Goal: Task Accomplishment & Management: Complete application form

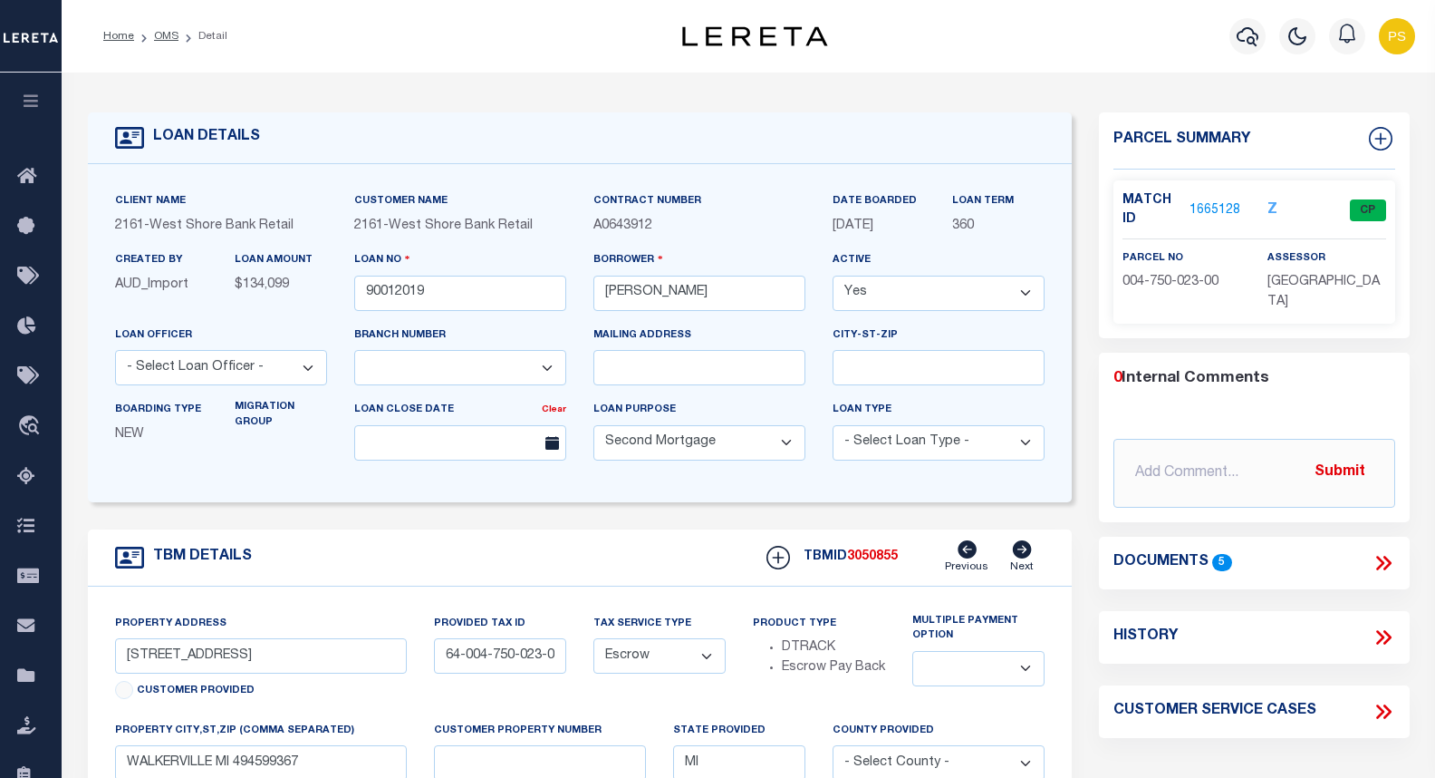
select select "4567"
select select "100"
select select "Escrow"
select select
click at [1250, 34] on icon "button" at bounding box center [1248, 36] width 22 height 22
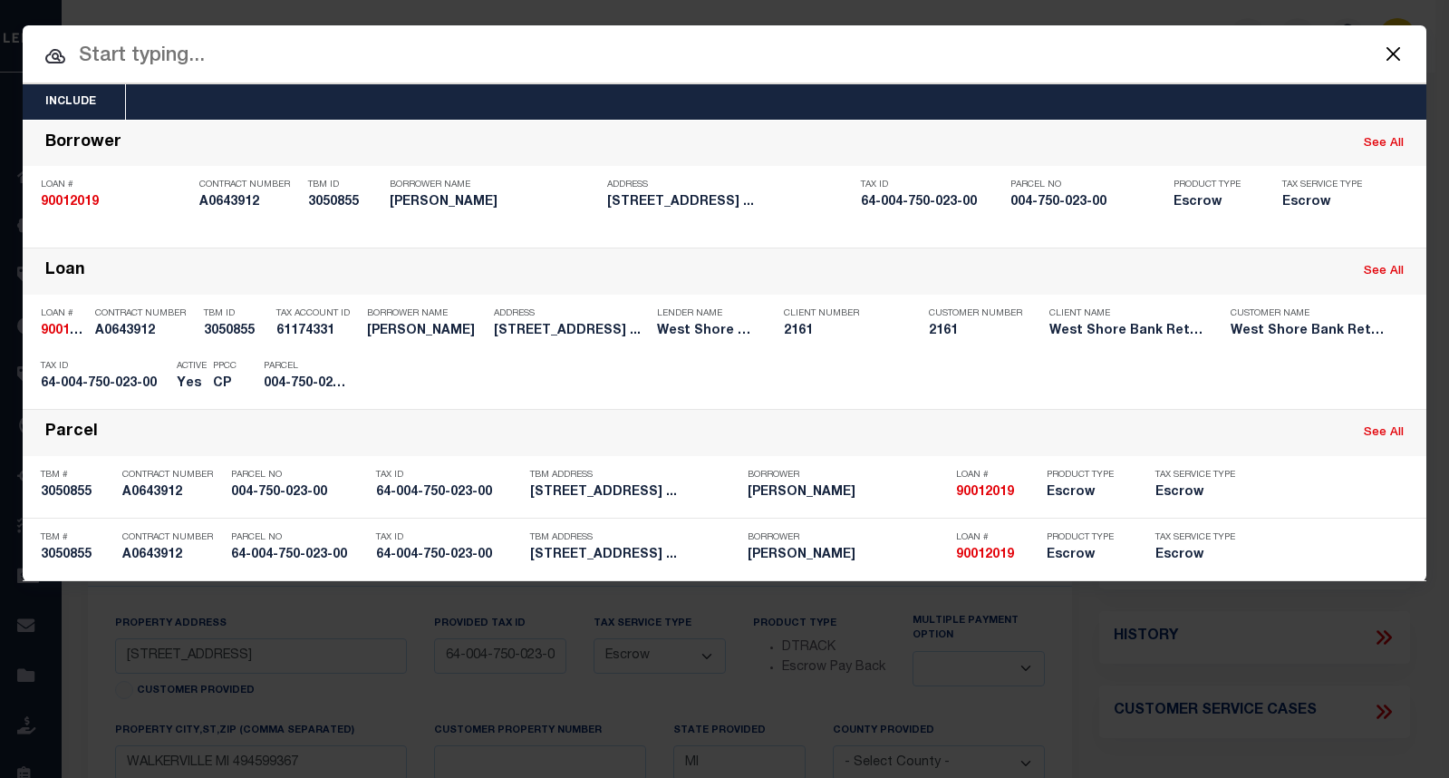
click at [186, 61] on input "text" at bounding box center [725, 57] width 1404 height 32
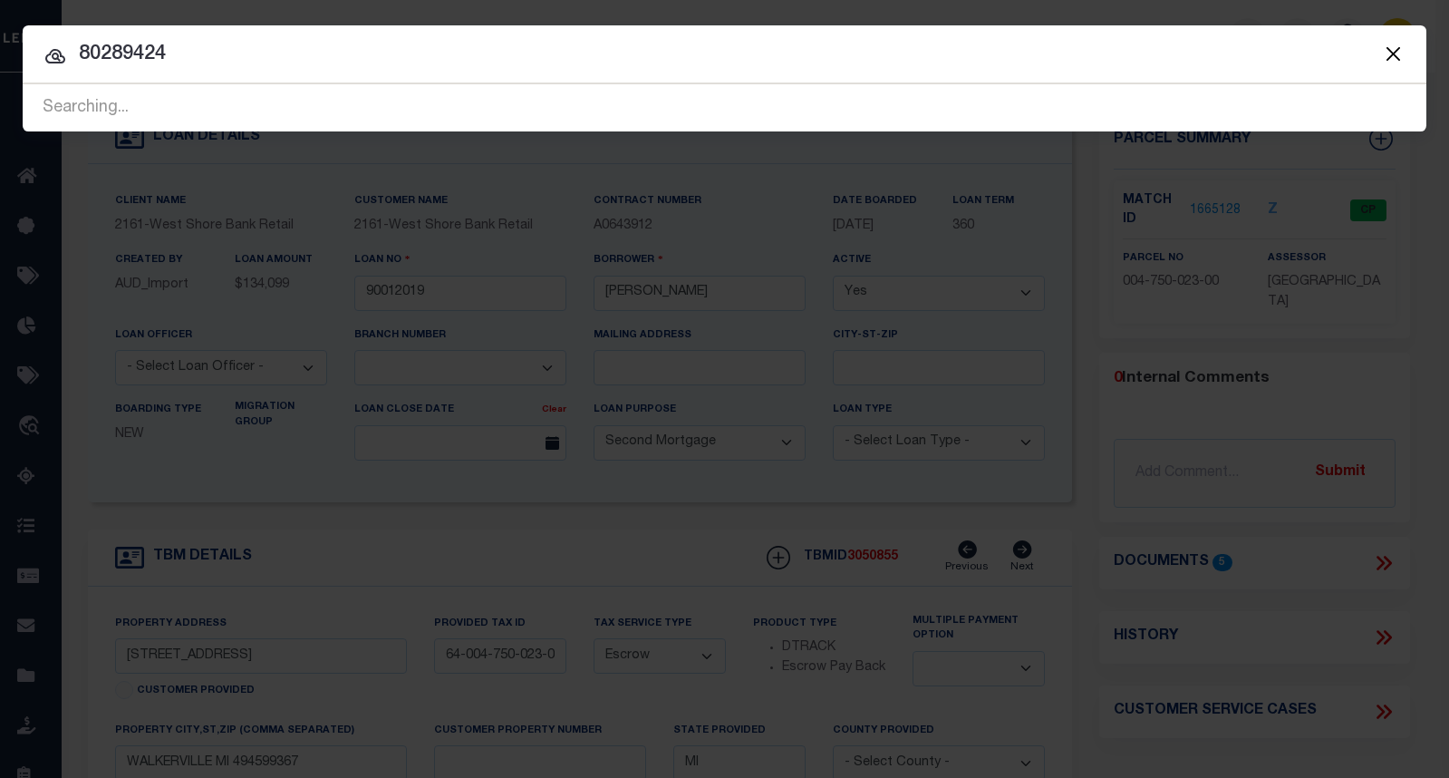
type input "80289424"
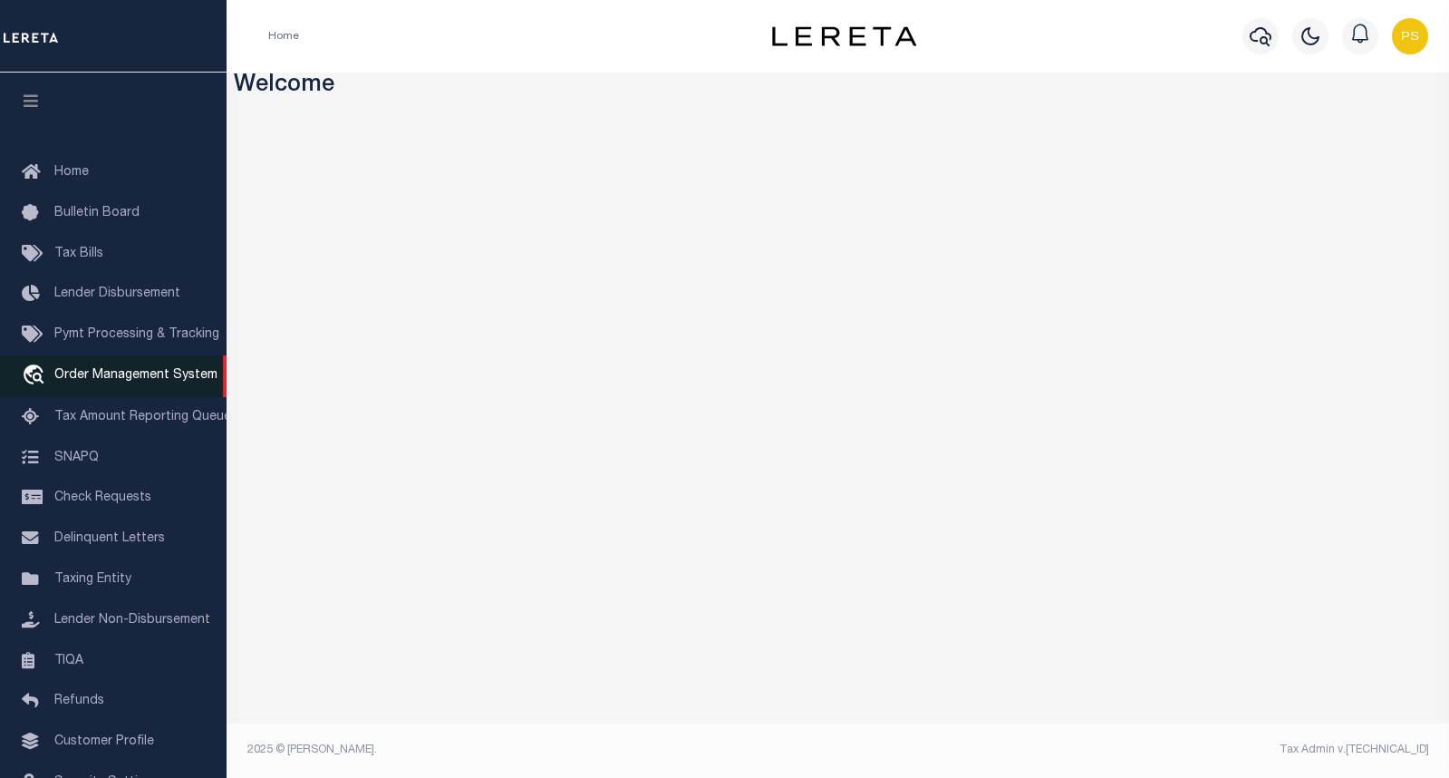
click at [104, 381] on span "Order Management System" at bounding box center [135, 375] width 163 height 13
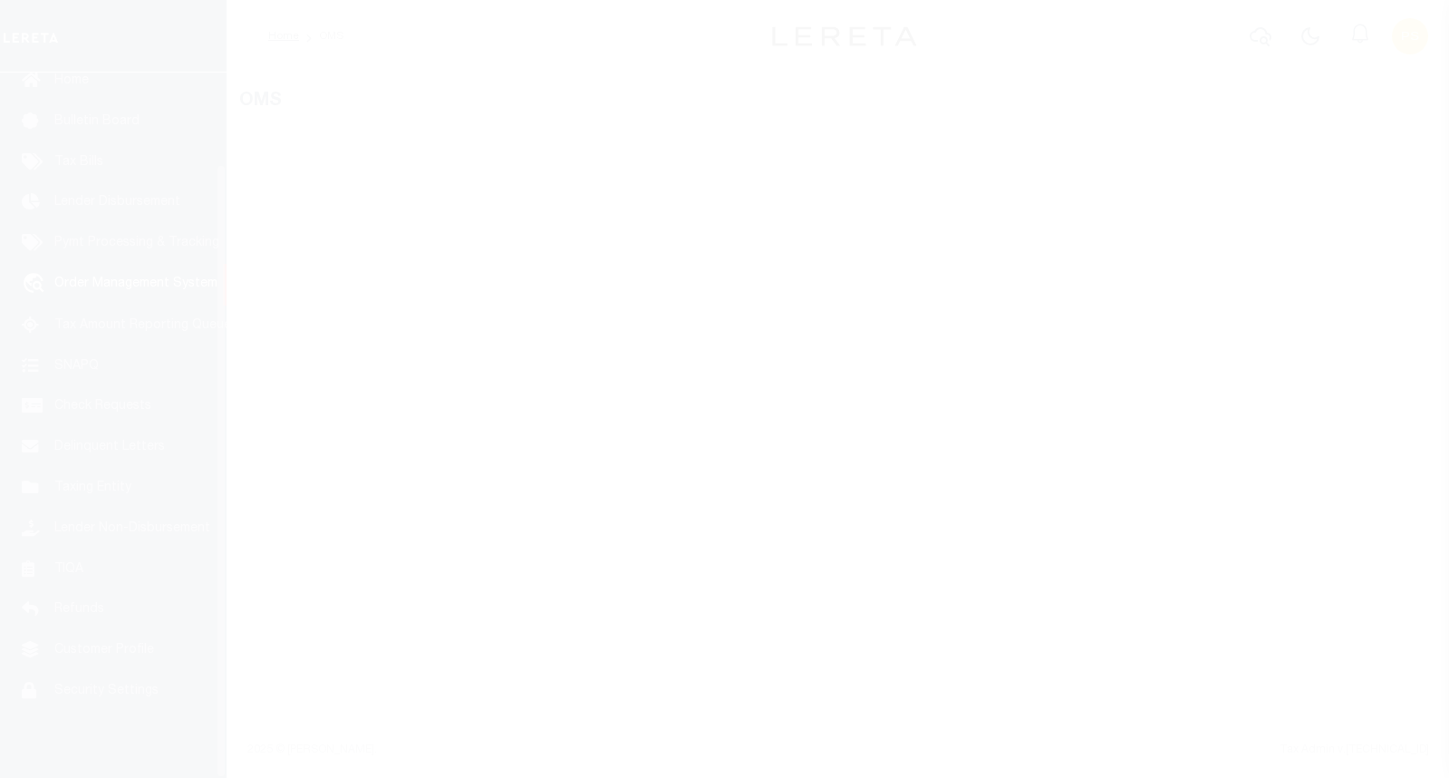
scroll to position [105, 0]
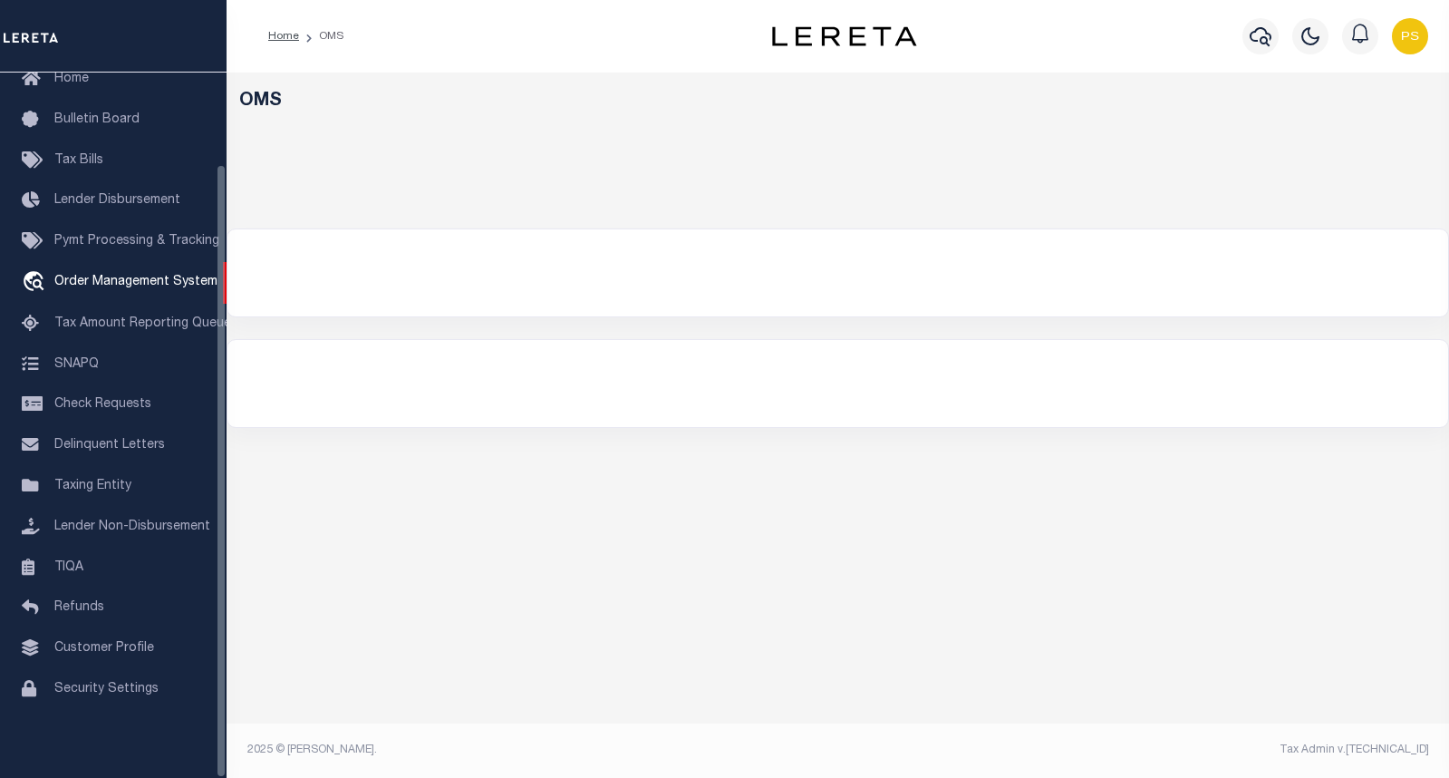
select select "200"
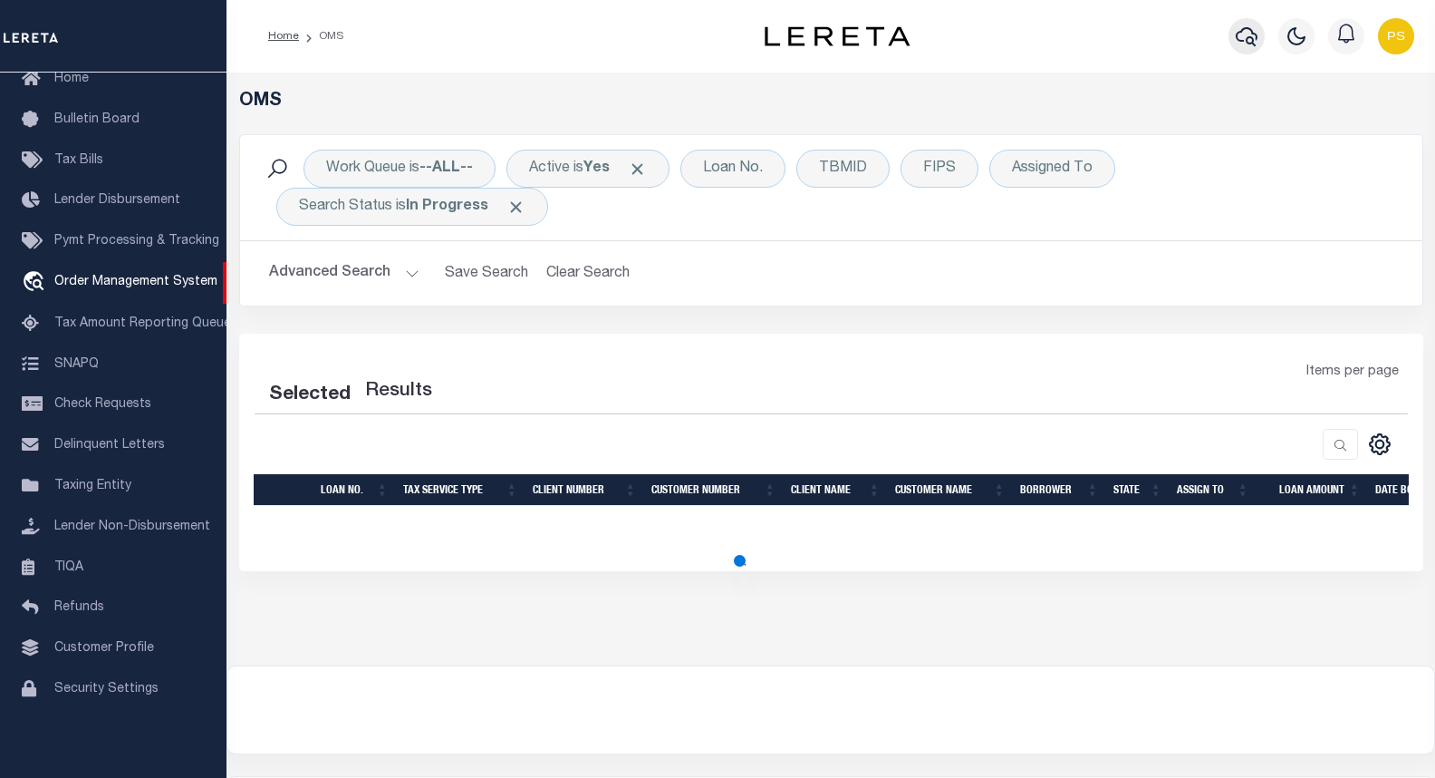
click at [1250, 37] on icon "button" at bounding box center [1247, 36] width 22 height 22
select select "200"
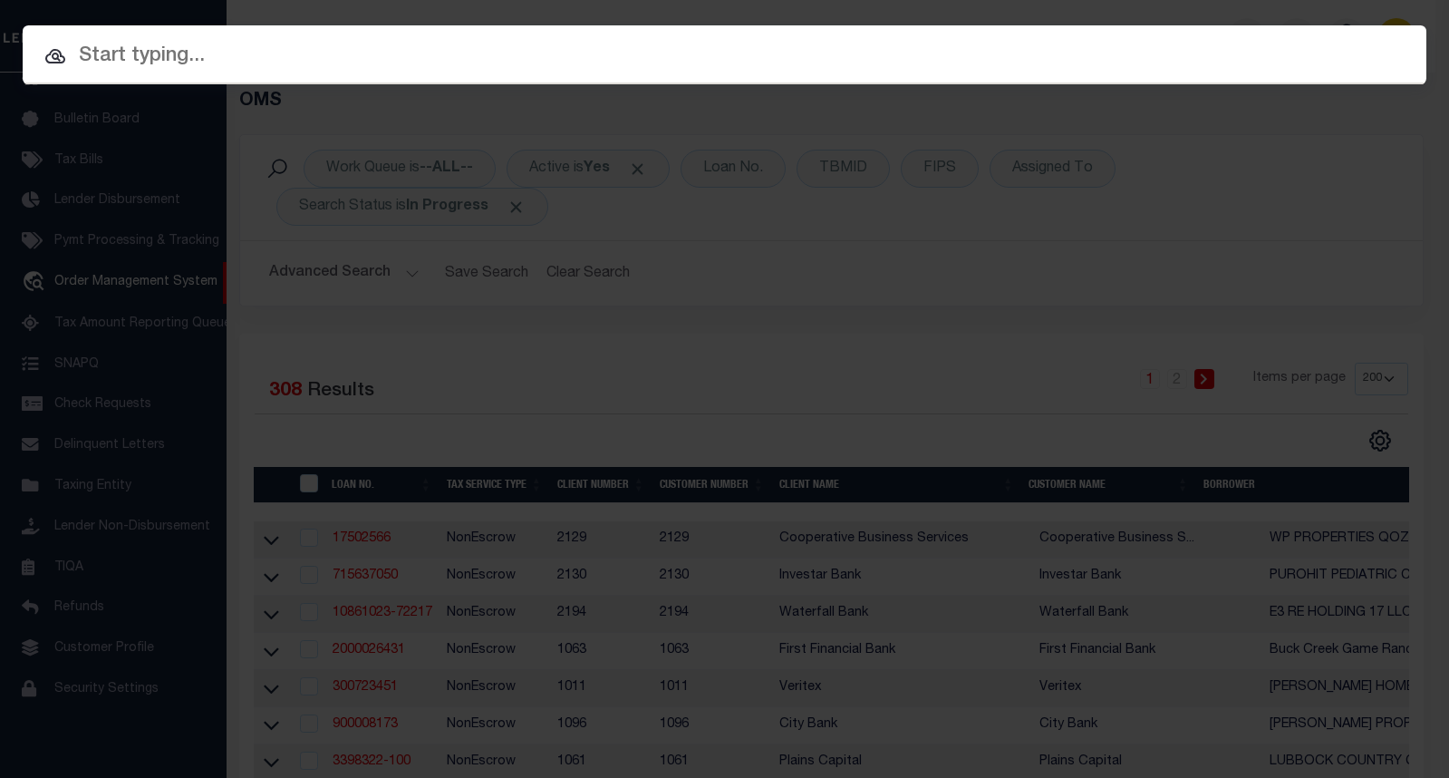
click at [183, 64] on input "text" at bounding box center [725, 57] width 1404 height 32
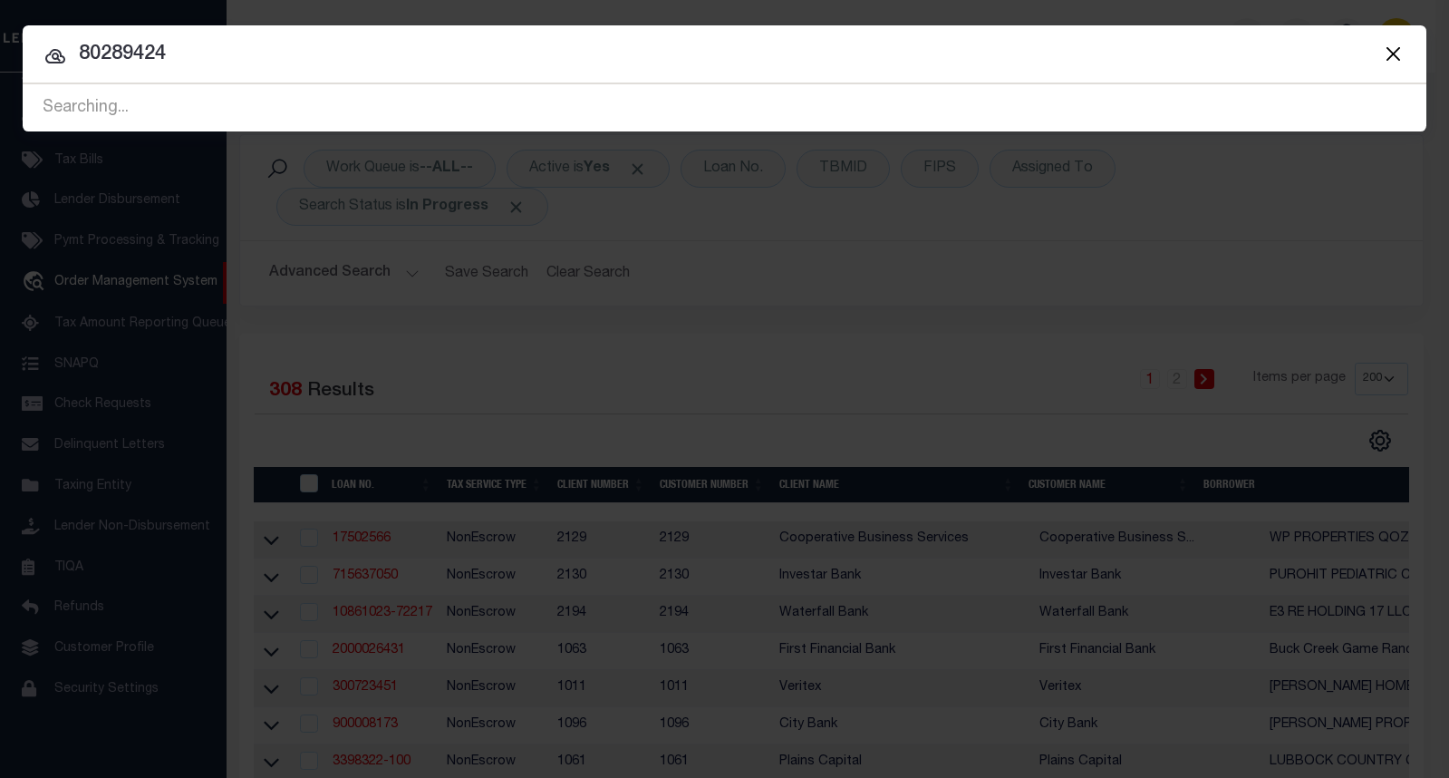
type input "80289424"
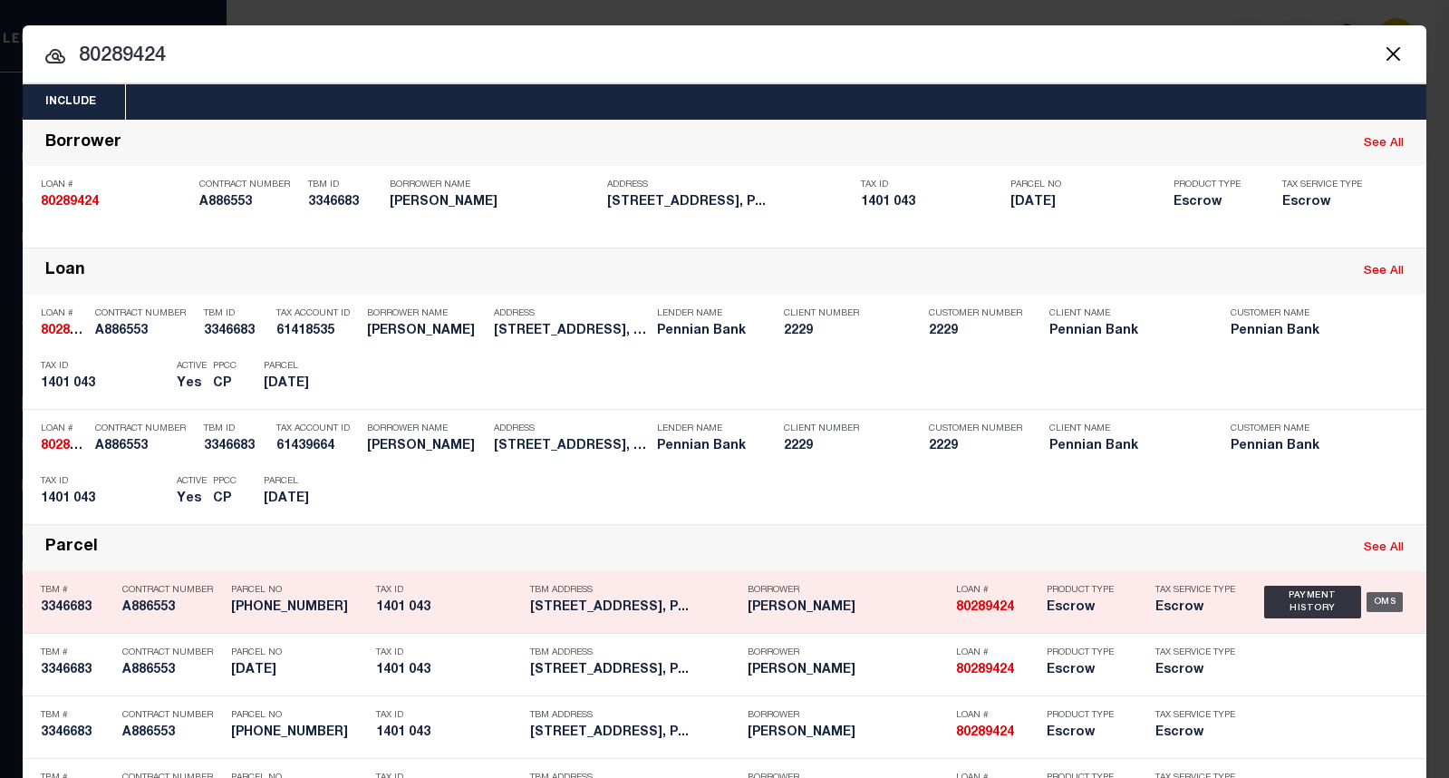
click at [1384, 608] on div "OMS" at bounding box center [1385, 602] width 37 height 20
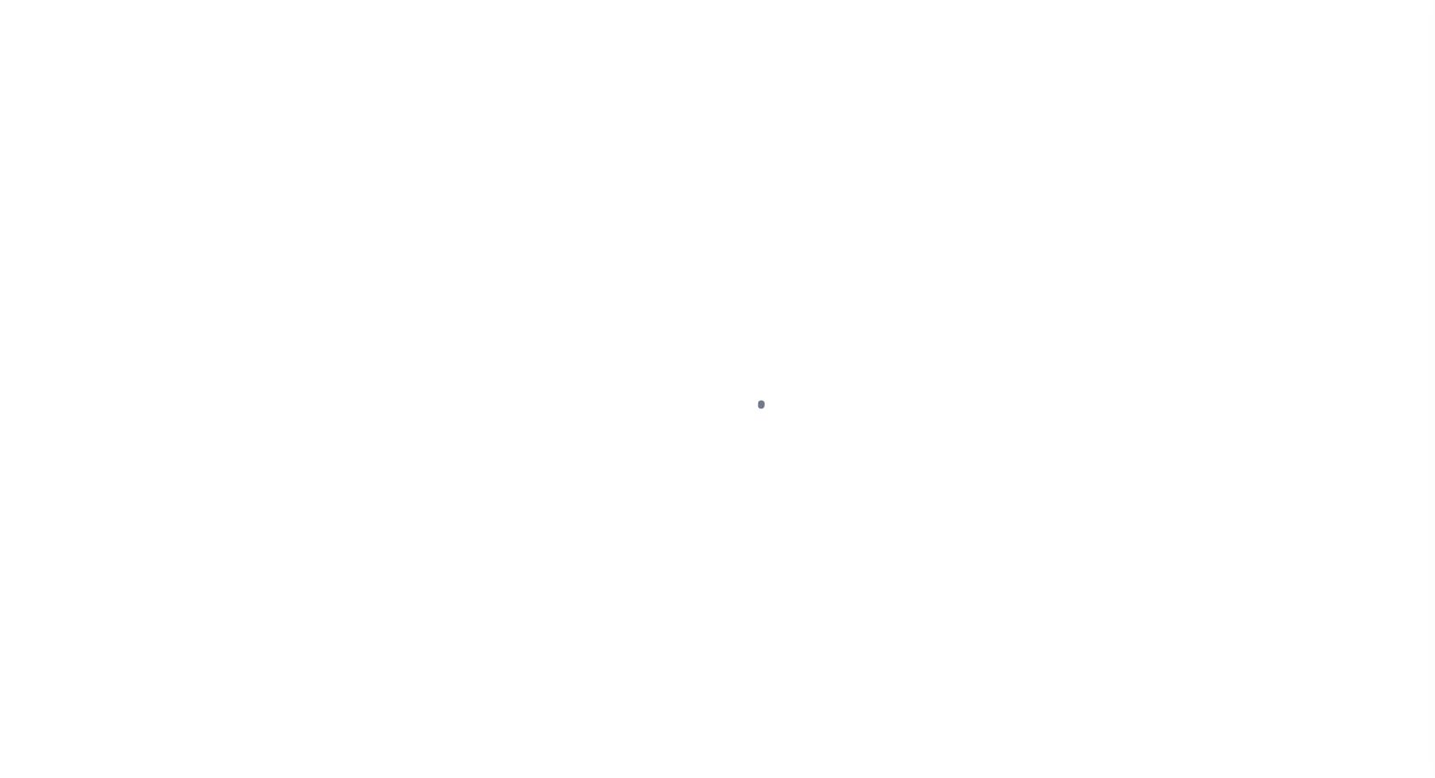
select select "10"
select select "Escrow"
type input "29 Evergreen St"
type input "[PHONE_NUMBER]"
select select
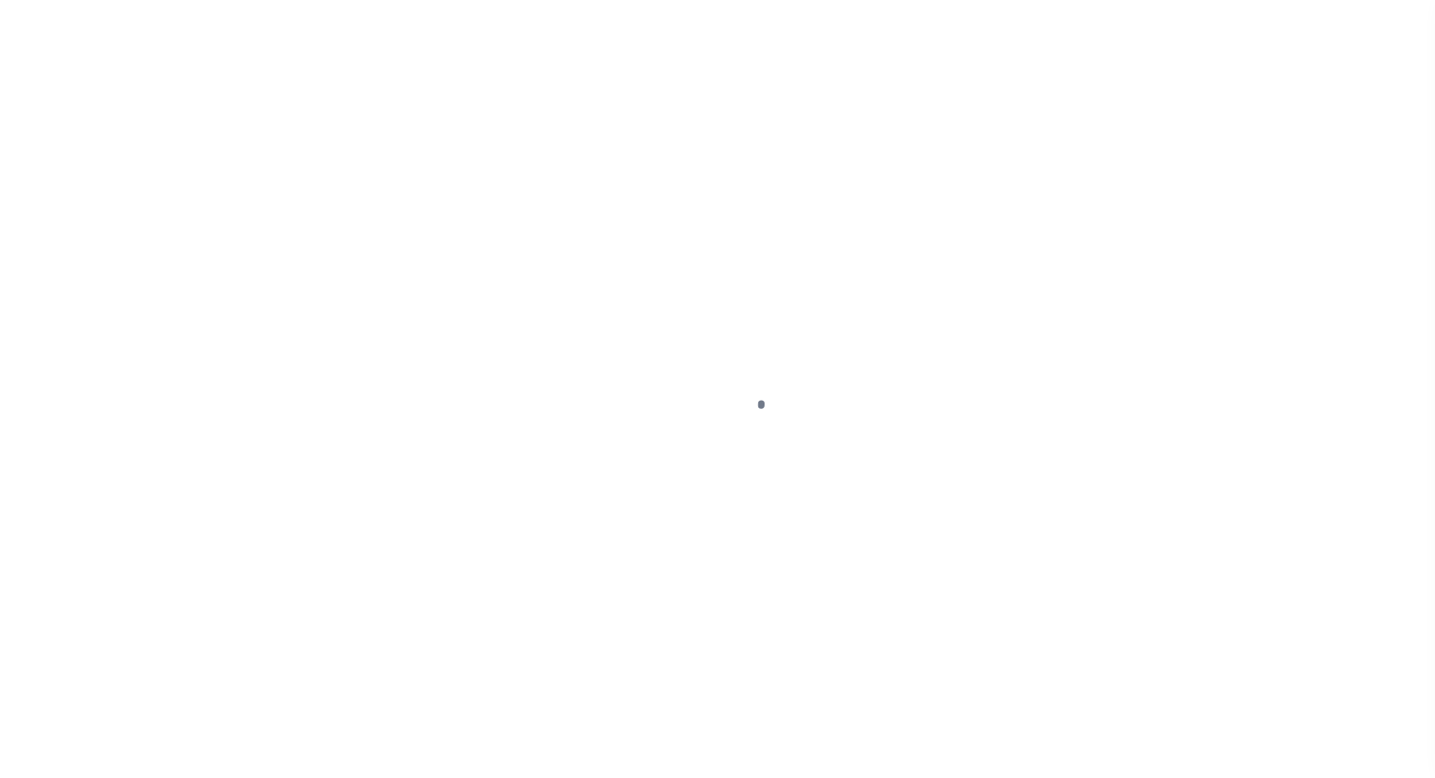
type input "Thompsontown, PA 17094-9744"
type input "PA"
select select
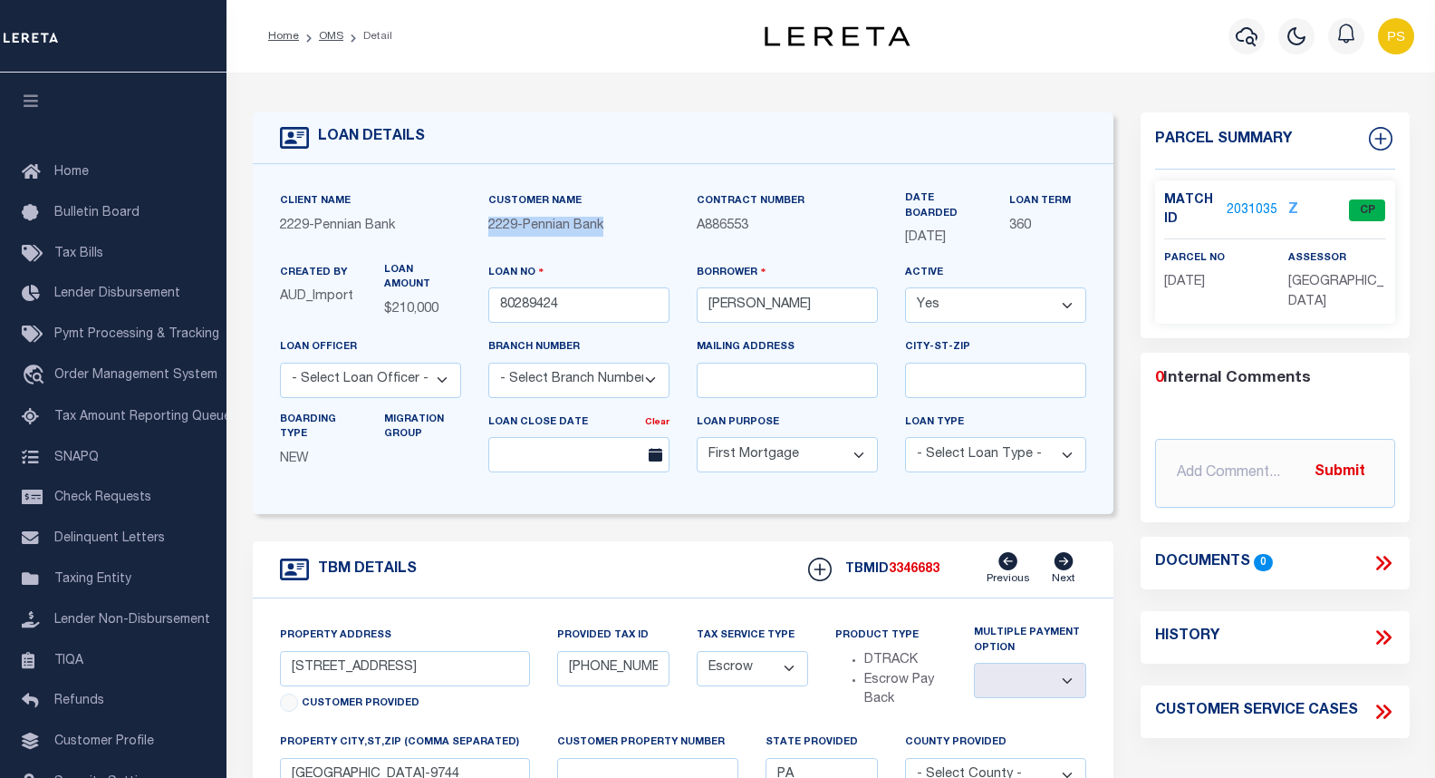
drag, startPoint x: 488, startPoint y: 231, endPoint x: 613, endPoint y: 232, distance: 125.1
click at [613, 232] on div "2229 - Pennian Bank" at bounding box center [578, 227] width 181 height 20
copy span "2229 - Pennian Bank"
click at [1241, 209] on link "2031035" at bounding box center [1252, 210] width 51 height 19
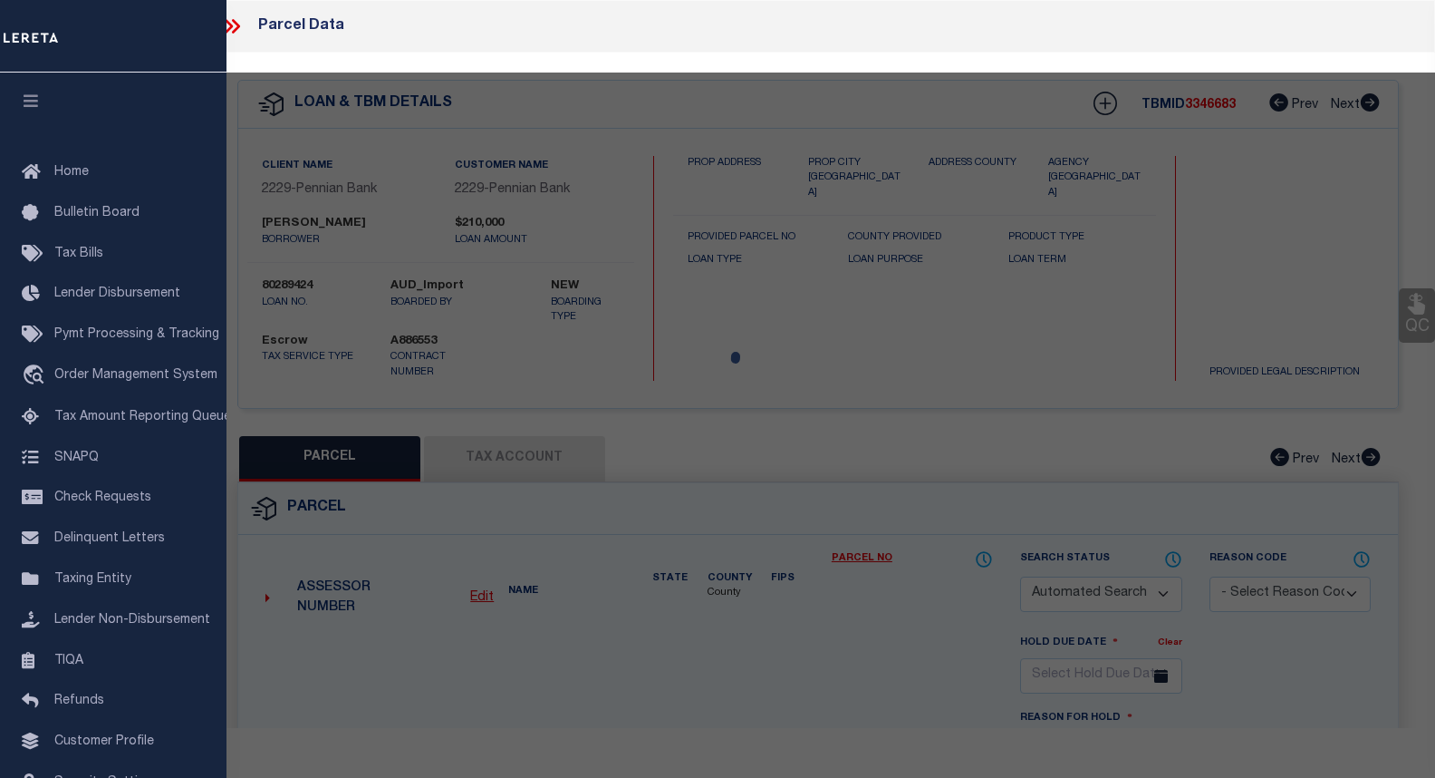
checkbox input "false"
select select "CP"
type input "EAGLER DONALD S & KAY S"
select select "AGW"
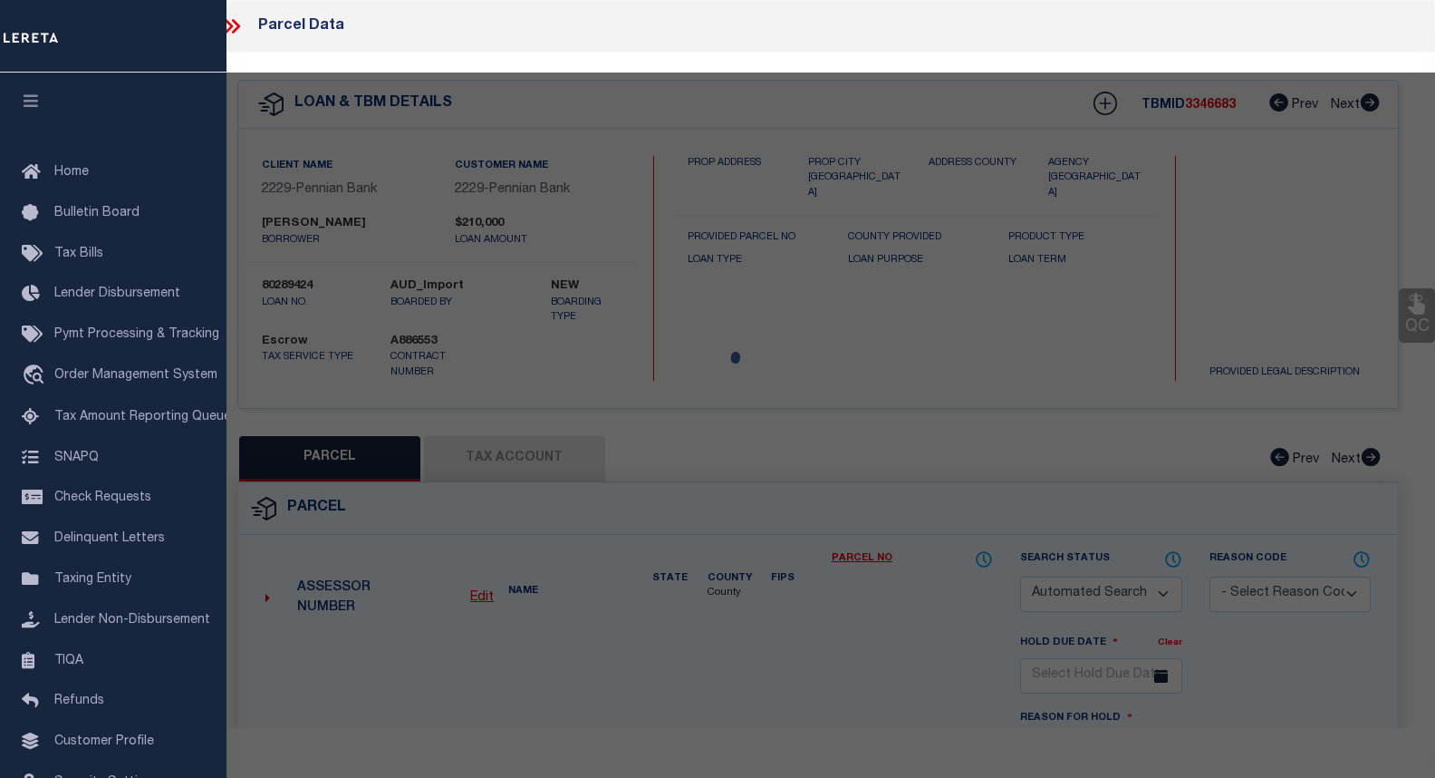
select select
type input "29 EVERGREEN ST"
checkbox input "false"
type input "PA"
type textarea "229 1076"
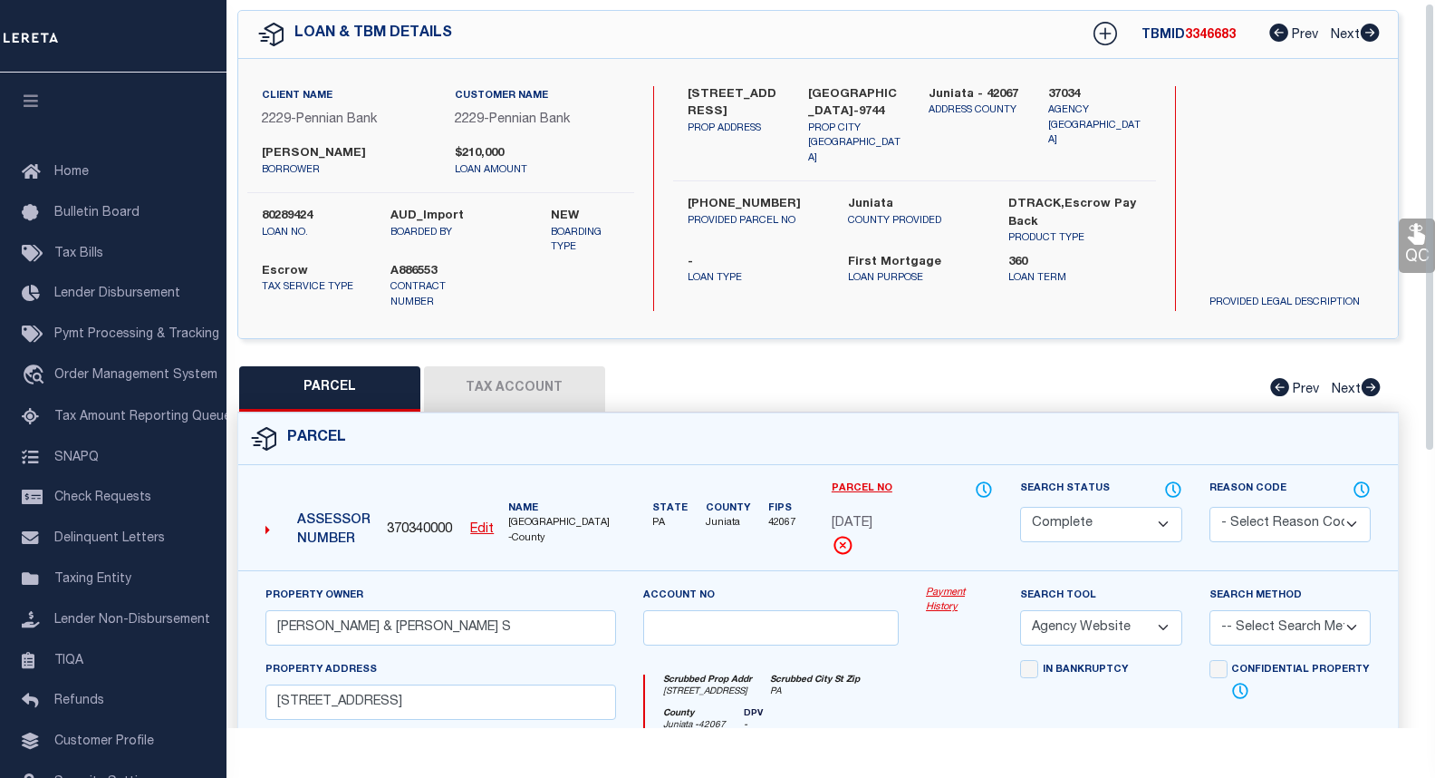
scroll to position [91, 0]
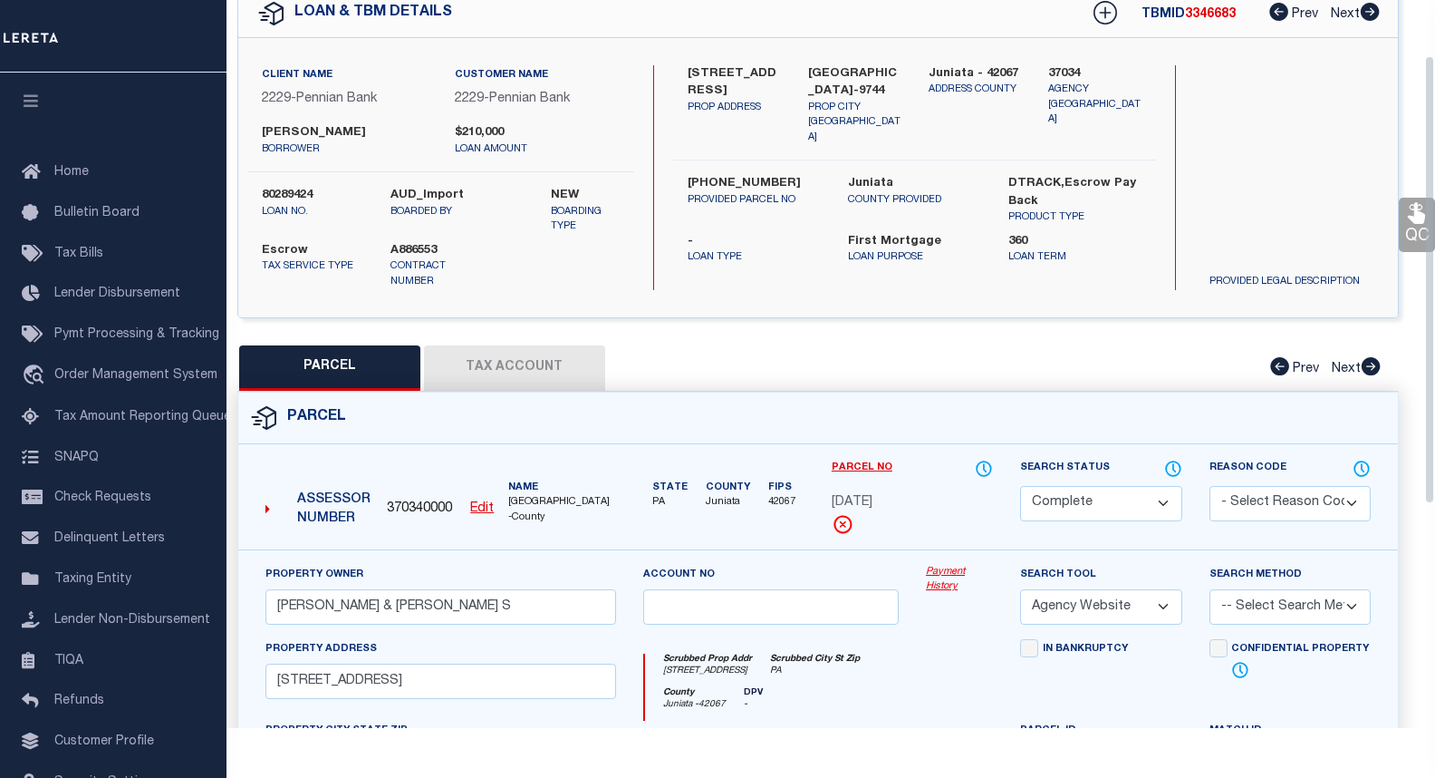
click at [533, 372] on button "Tax Account" at bounding box center [514, 367] width 181 height 45
select select "100"
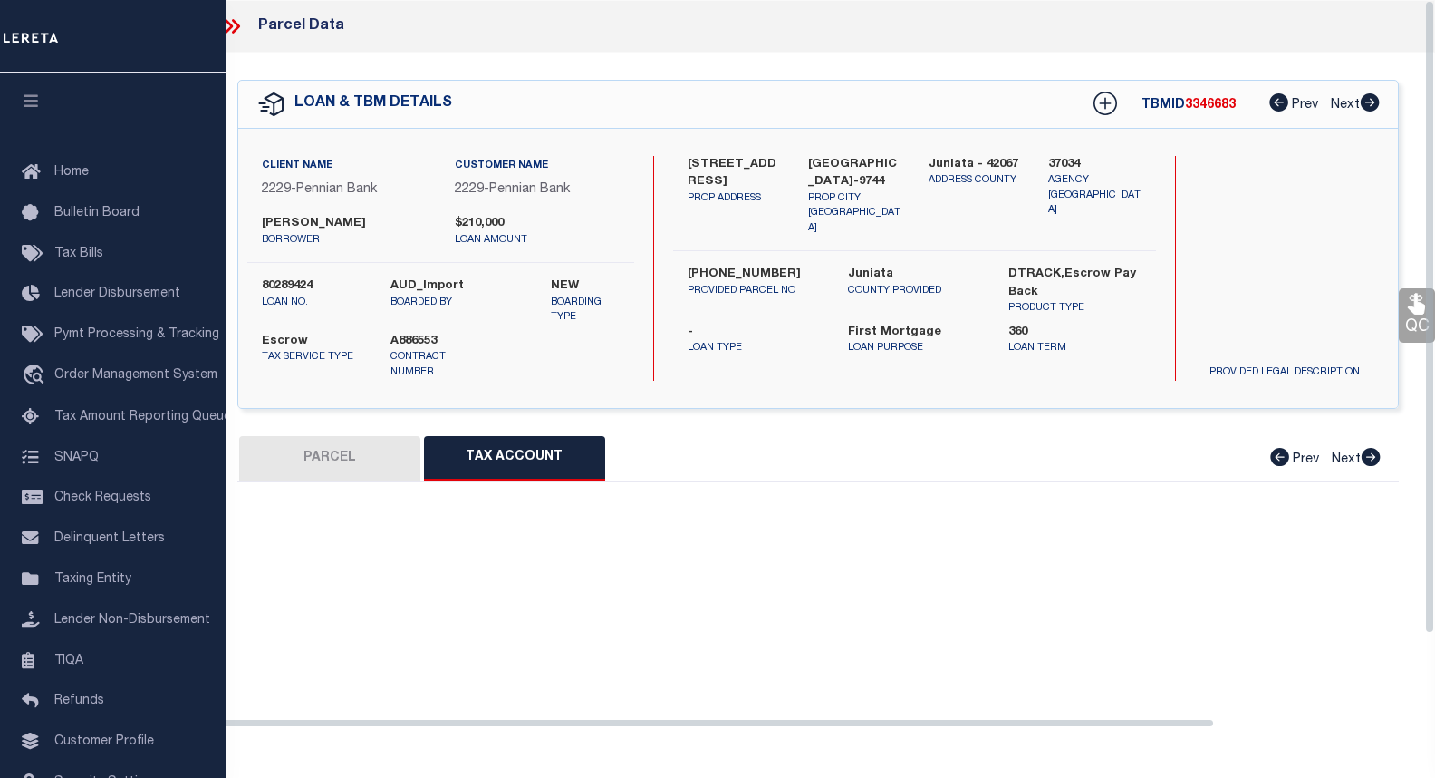
select select "100"
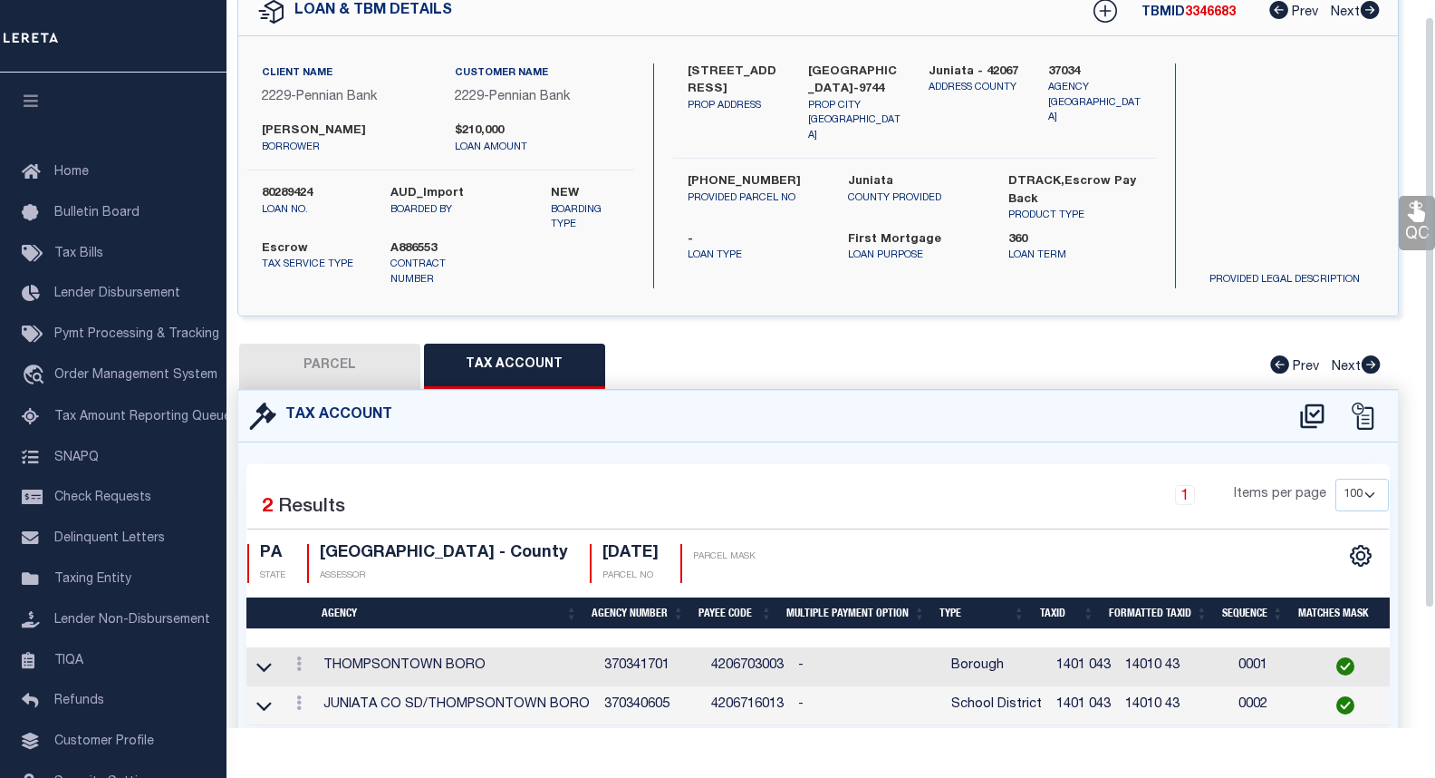
scroll to position [167, 0]
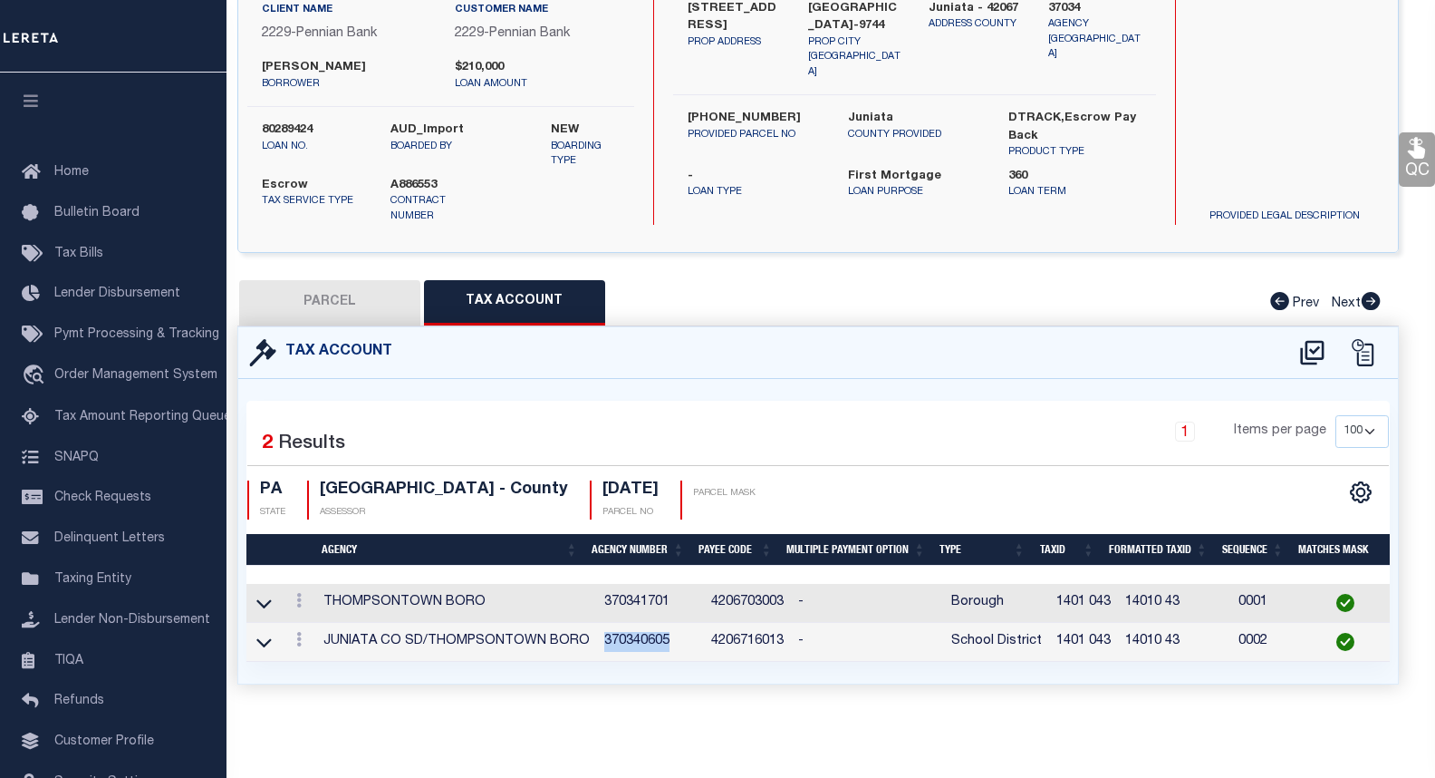
drag, startPoint x: 624, startPoint y: 632, endPoint x: 591, endPoint y: 630, distance: 33.6
click at [597, 630] on td "370340605" at bounding box center [650, 642] width 107 height 39
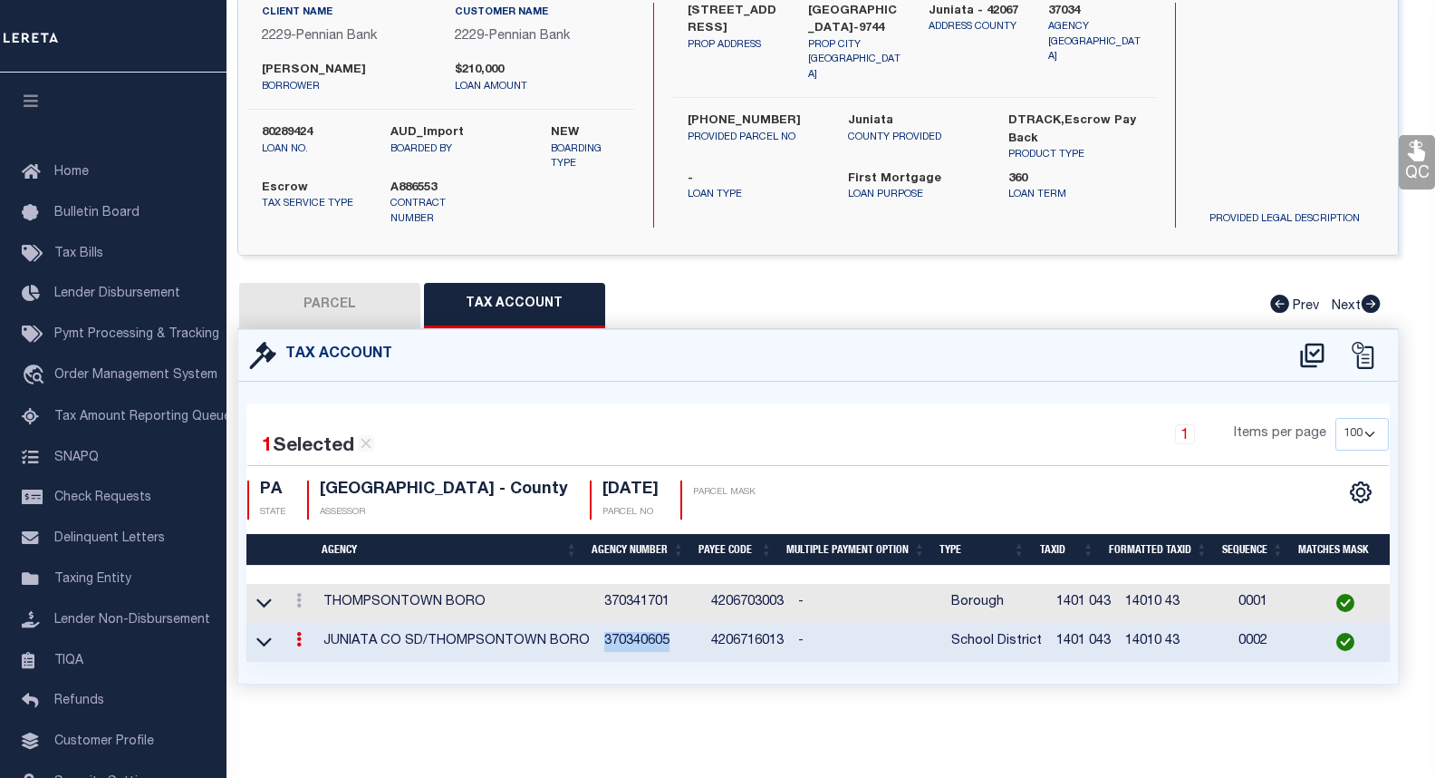
copy td "370340605"
drag, startPoint x: 863, startPoint y: 742, endPoint x: 962, endPoint y: 726, distance: 101.0
click at [866, 741] on div "Parcel Data QC QC QC - Select Status -" at bounding box center [818, 389] width 1234 height 778
drag, startPoint x: 1044, startPoint y: 626, endPoint x: 1098, endPoint y: 626, distance: 54.4
click at [1098, 626] on td "1401 043" at bounding box center [1083, 642] width 69 height 39
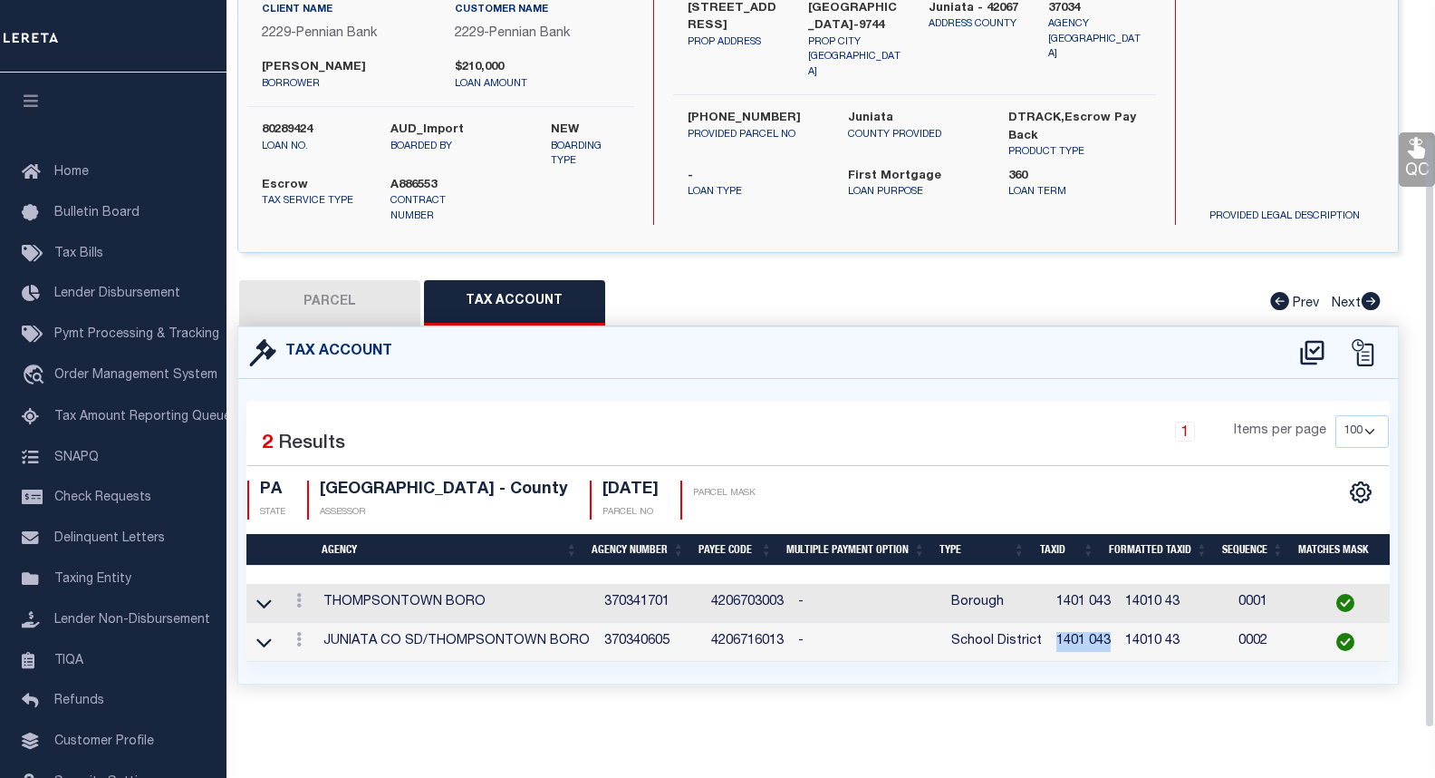
scroll to position [167, 0]
copy td "1401 043"
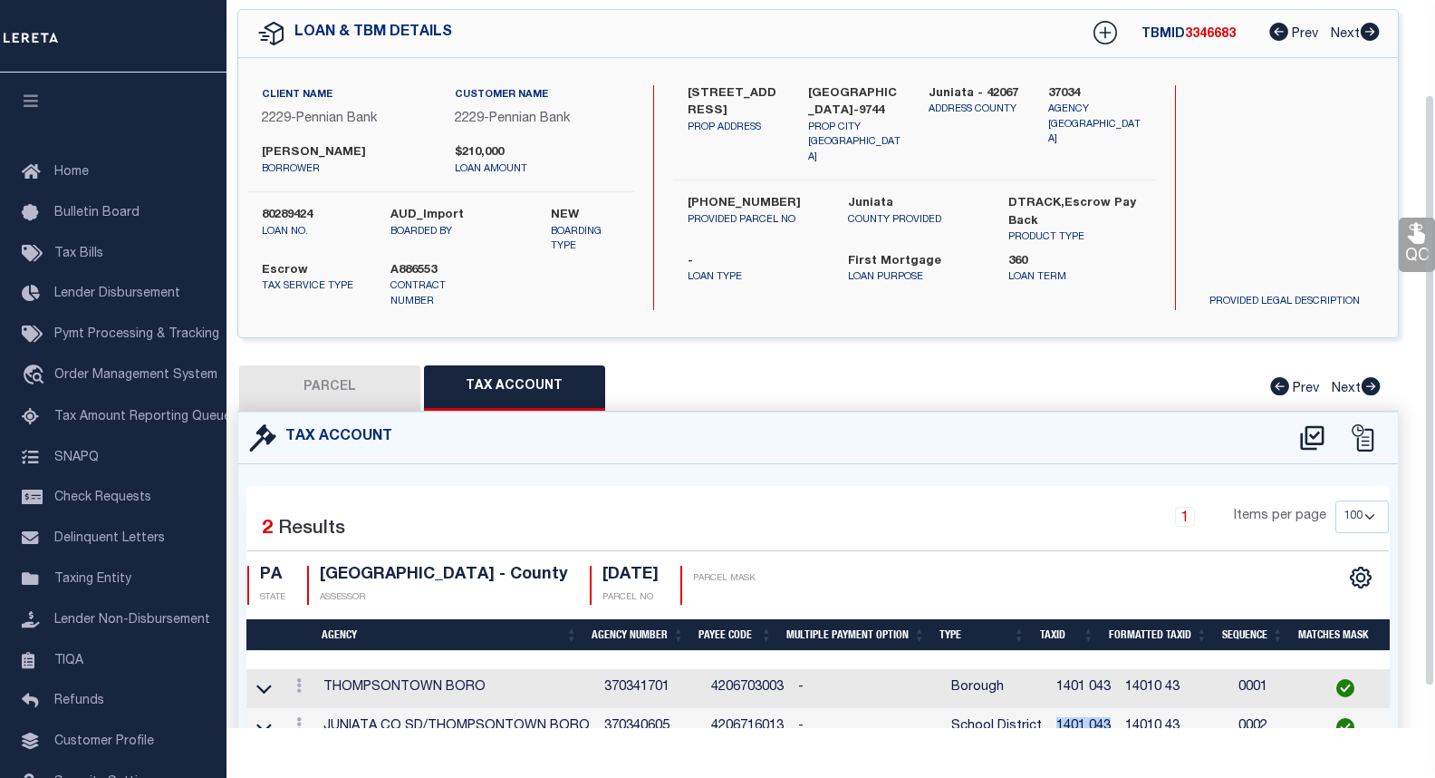
scroll to position [0, 0]
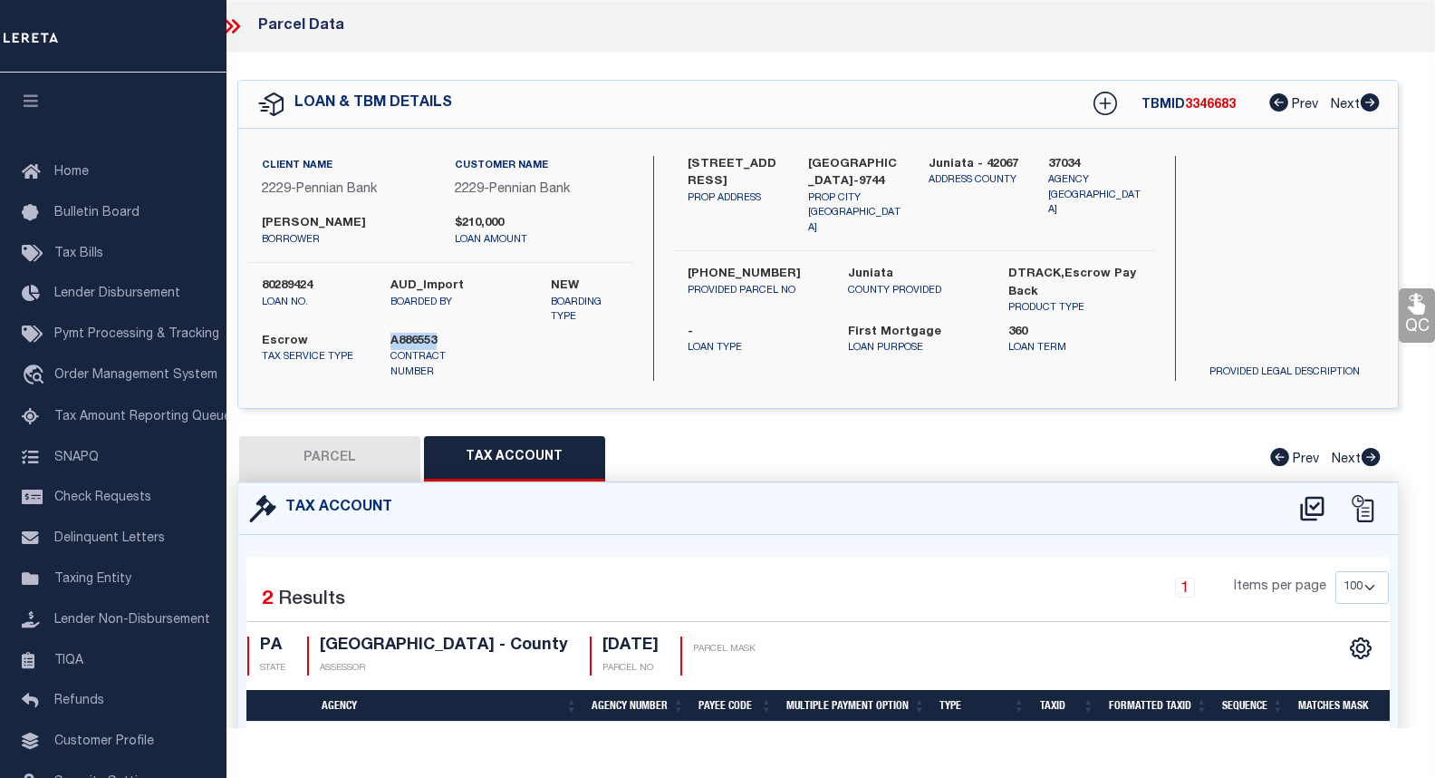
drag, startPoint x: 440, startPoint y: 340, endPoint x: 394, endPoint y: 337, distance: 45.4
click at [394, 337] on label "A886553" at bounding box center [441, 342] width 101 height 18
copy label "A886553"
drag, startPoint x: 317, startPoint y: 283, endPoint x: 292, endPoint y: 285, distance: 25.5
click at [259, 282] on div "80289424 loan no." at bounding box center [312, 301] width 129 height 48
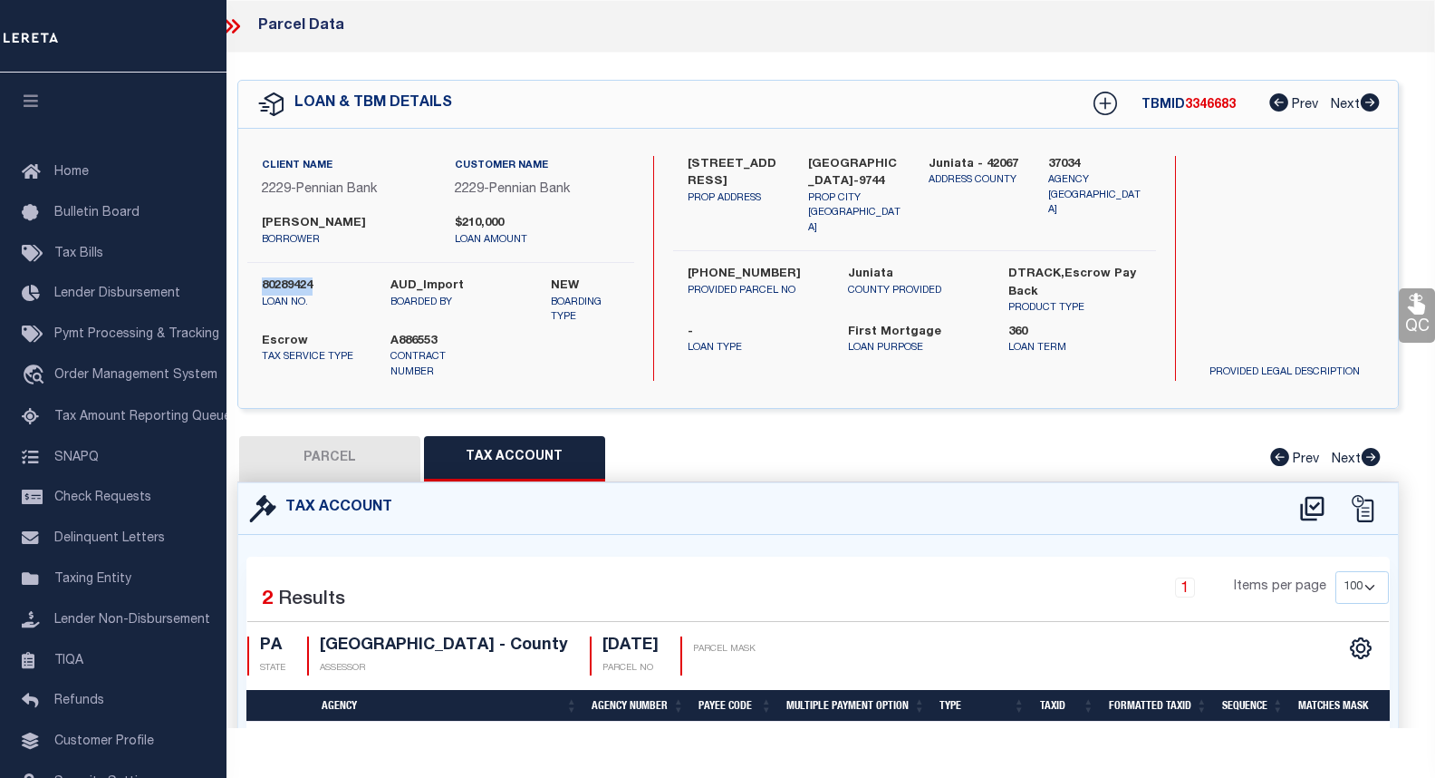
copy label "80289424"
drag, startPoint x: 798, startPoint y: 364, endPoint x: 810, endPoint y: 311, distance: 54.7
click at [798, 364] on div "29 Evergreen St PROP ADDRESS Thompsontown, PA 17094-9744 PROP CITY ST ZIP Junia…" at bounding box center [914, 268] width 483 height 225
drag, startPoint x: 363, startPoint y: 222, endPoint x: 263, endPoint y: 220, distance: 100.6
click at [263, 220] on label "[PERSON_NAME]" at bounding box center [344, 224] width 165 height 18
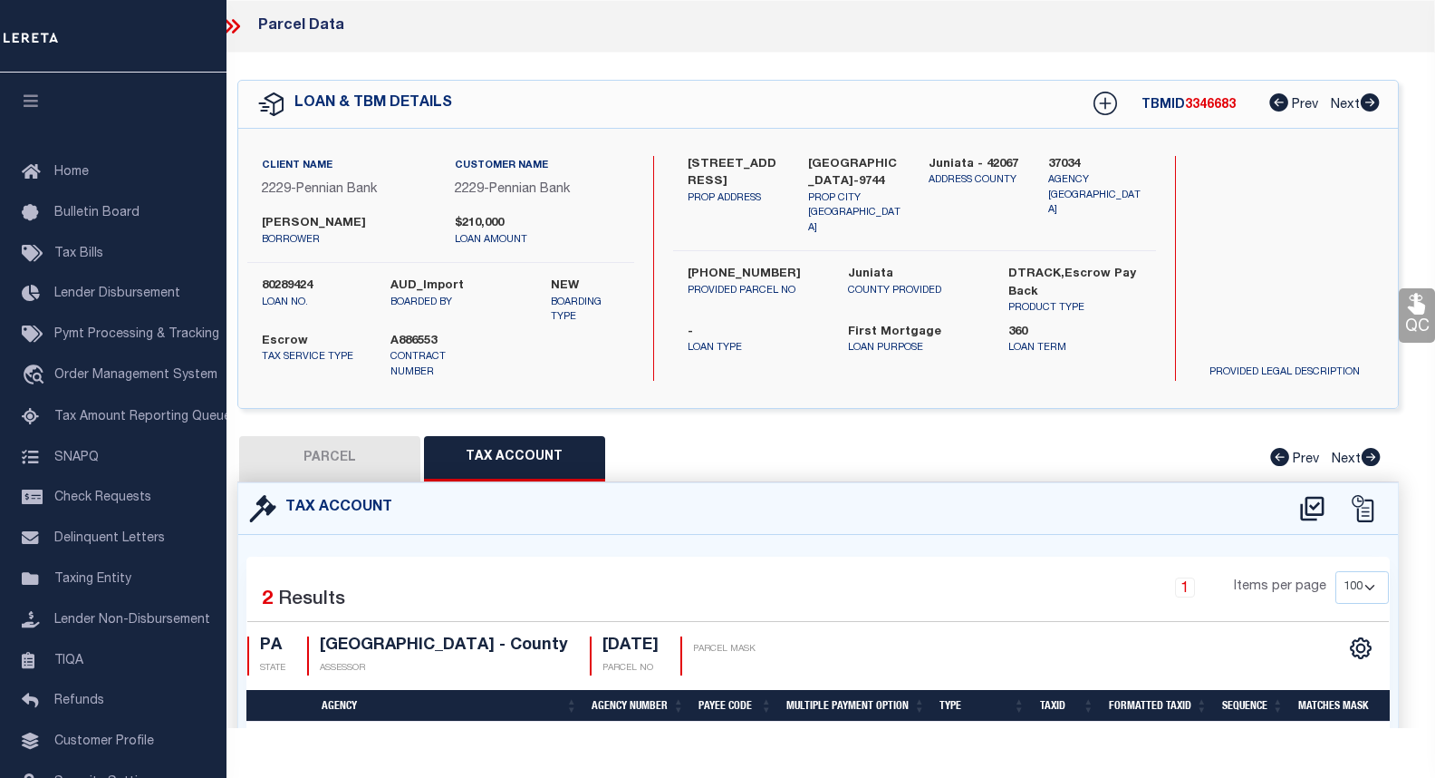
copy label "[PERSON_NAME]"
click at [236, 23] on icon at bounding box center [236, 26] width 8 height 14
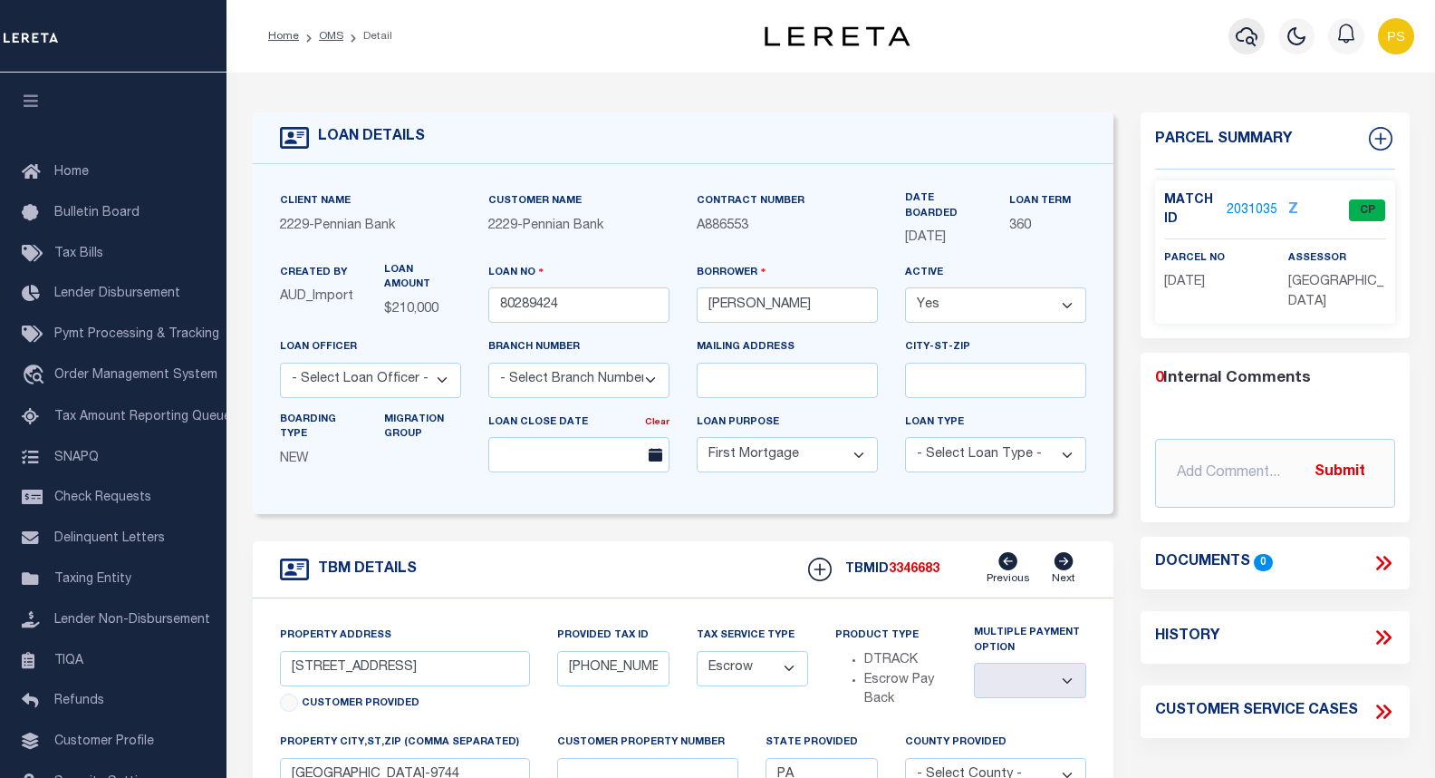
click at [1253, 32] on icon "button" at bounding box center [1247, 36] width 22 height 19
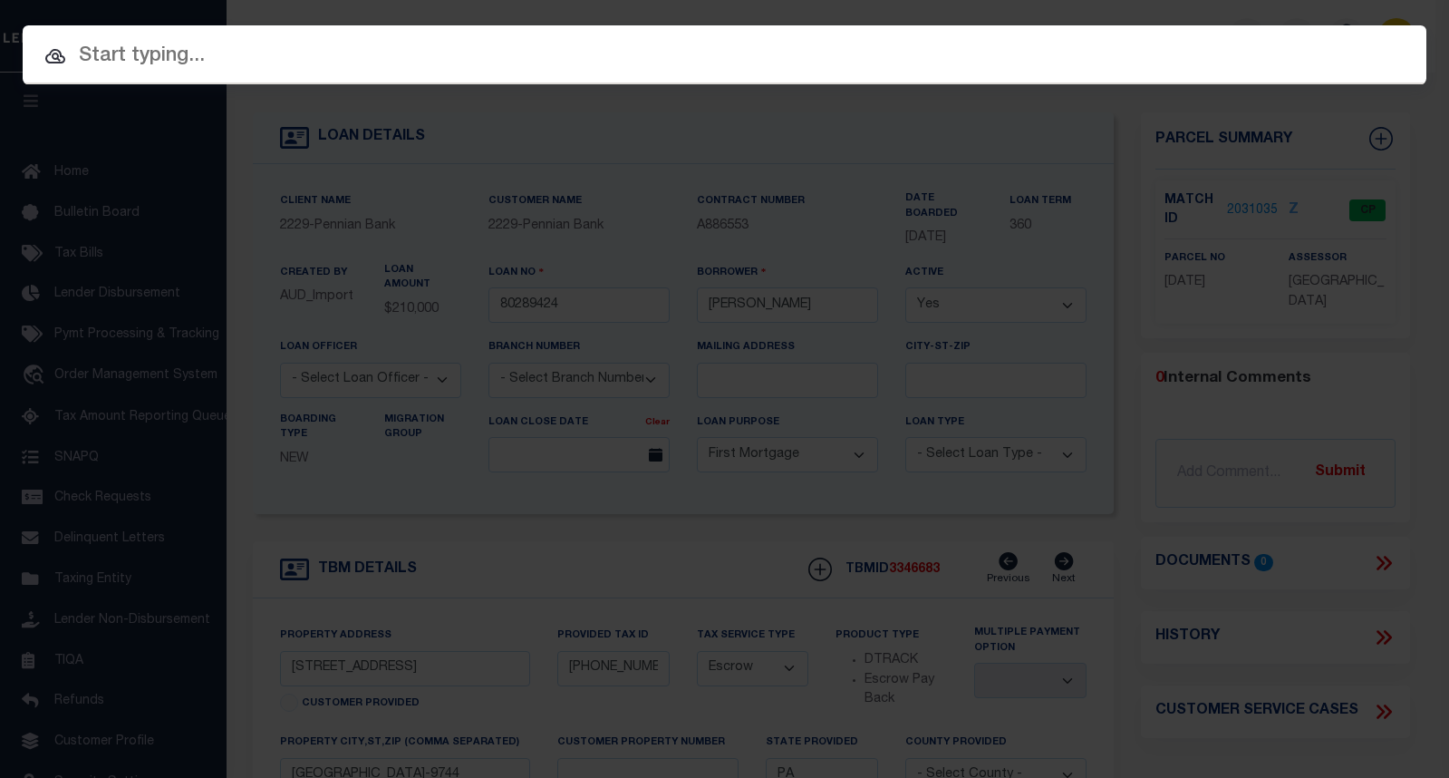
click at [207, 69] on input "text" at bounding box center [725, 57] width 1404 height 32
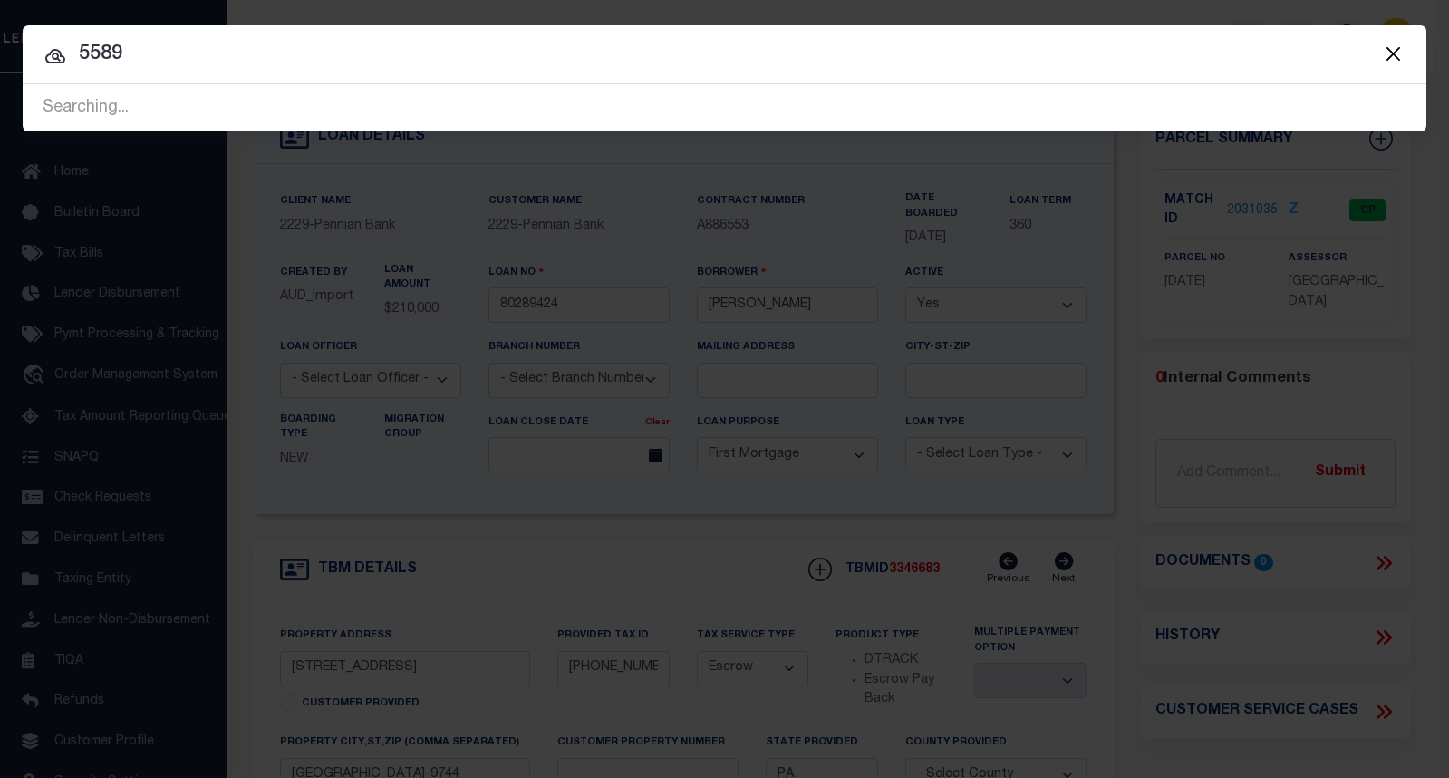
type input "5589"
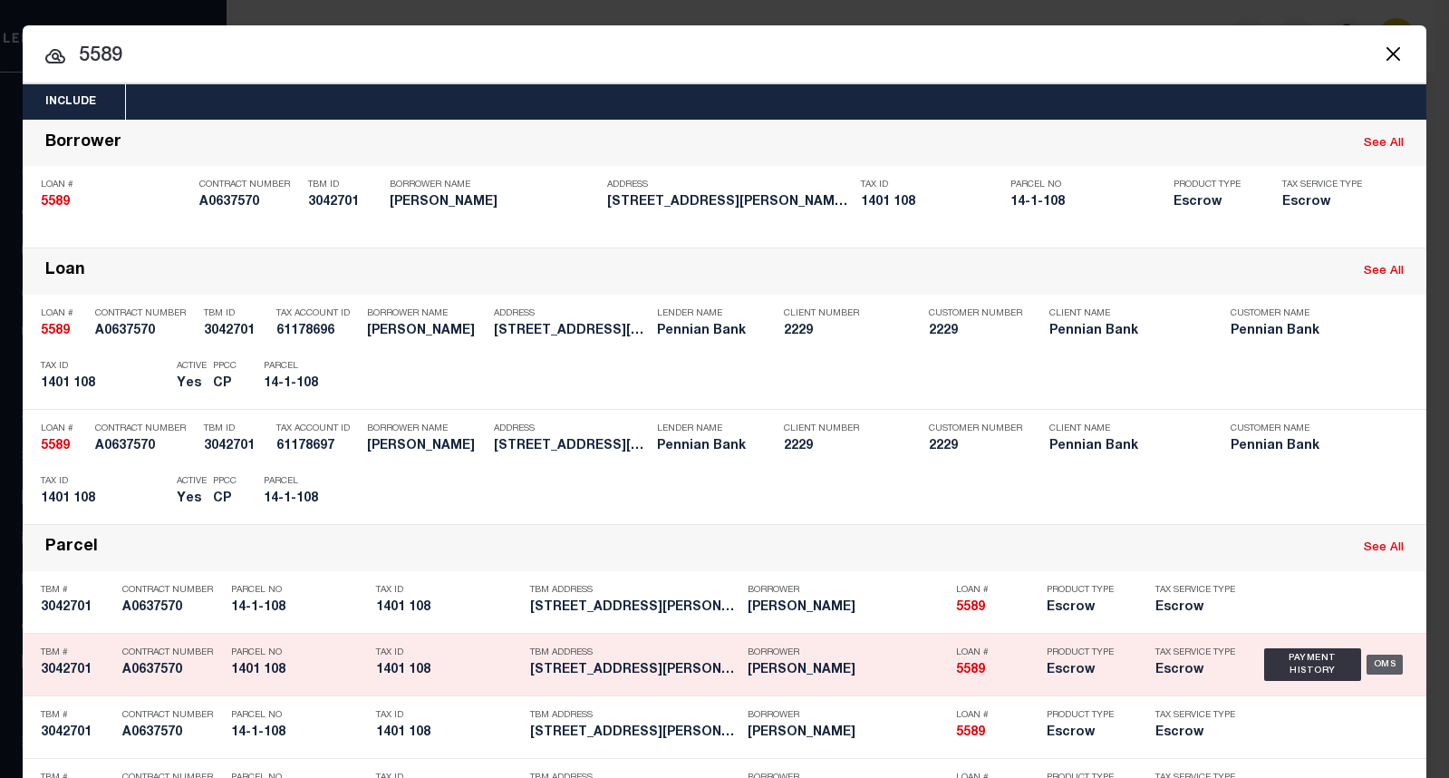
click at [1369, 663] on div "OMS" at bounding box center [1385, 664] width 37 height 20
type input "5589"
type input "Lester Zimmerman"
select select
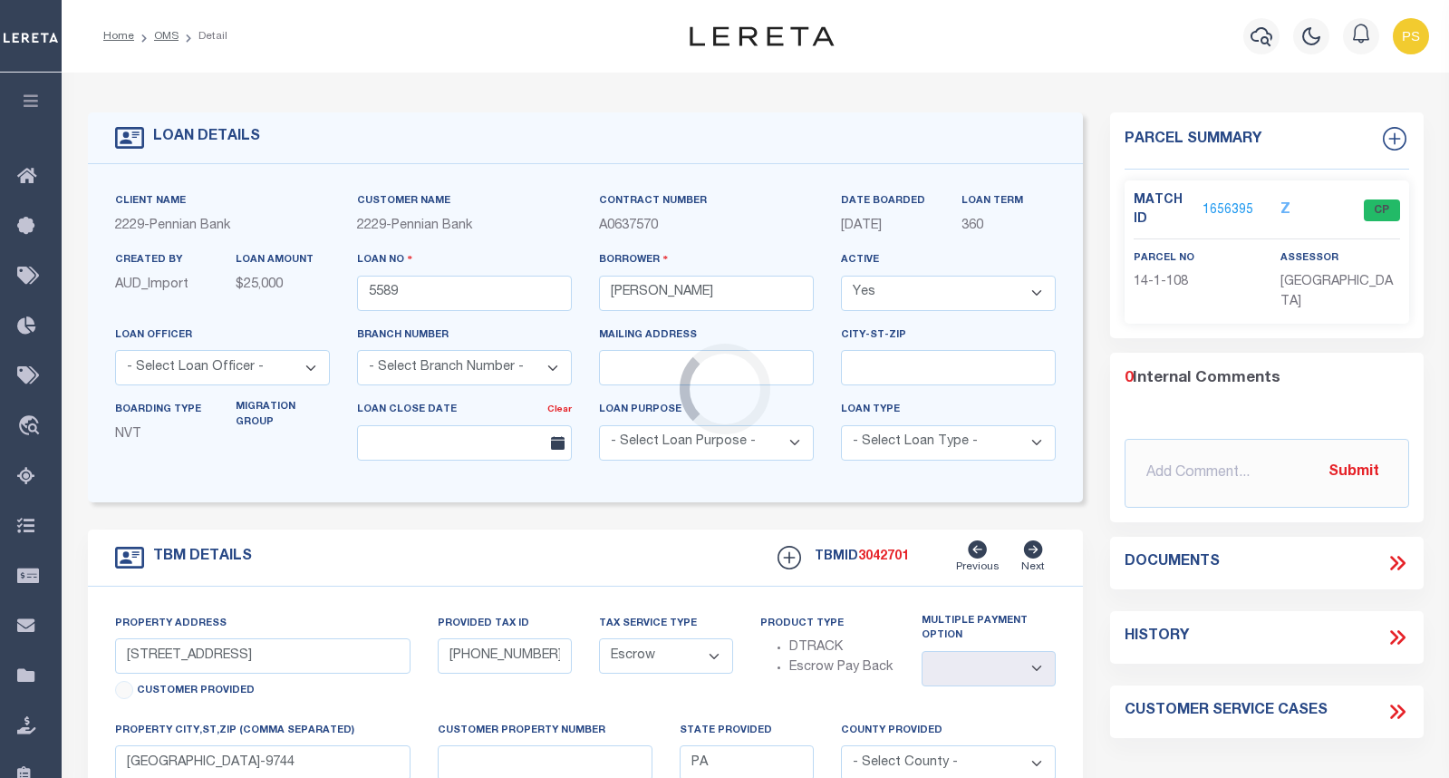
type input "363 Kauffman Rd"
type input "1401 108"
select select
type input "Thompsontown PA 17094"
select select
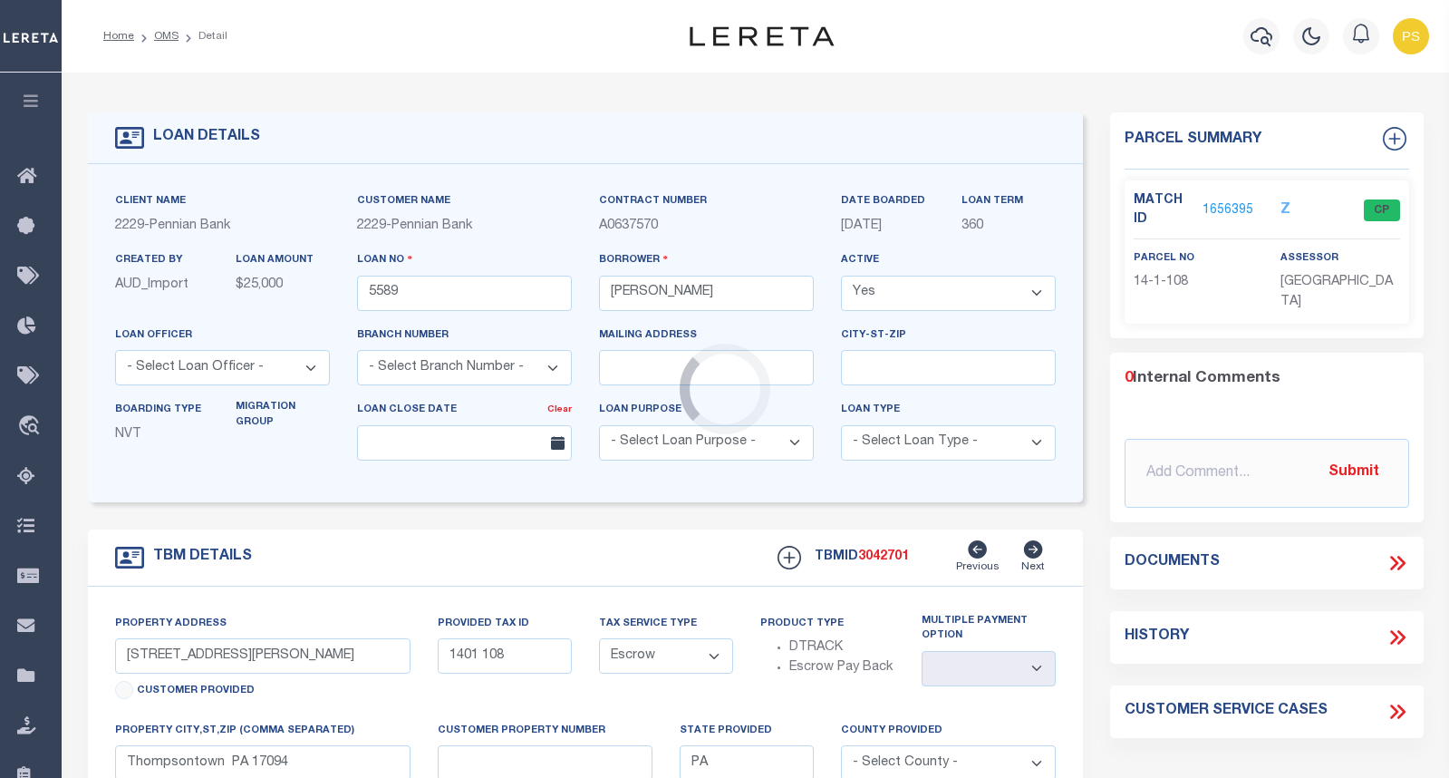
type textarea "Liability subject to parcel provided"
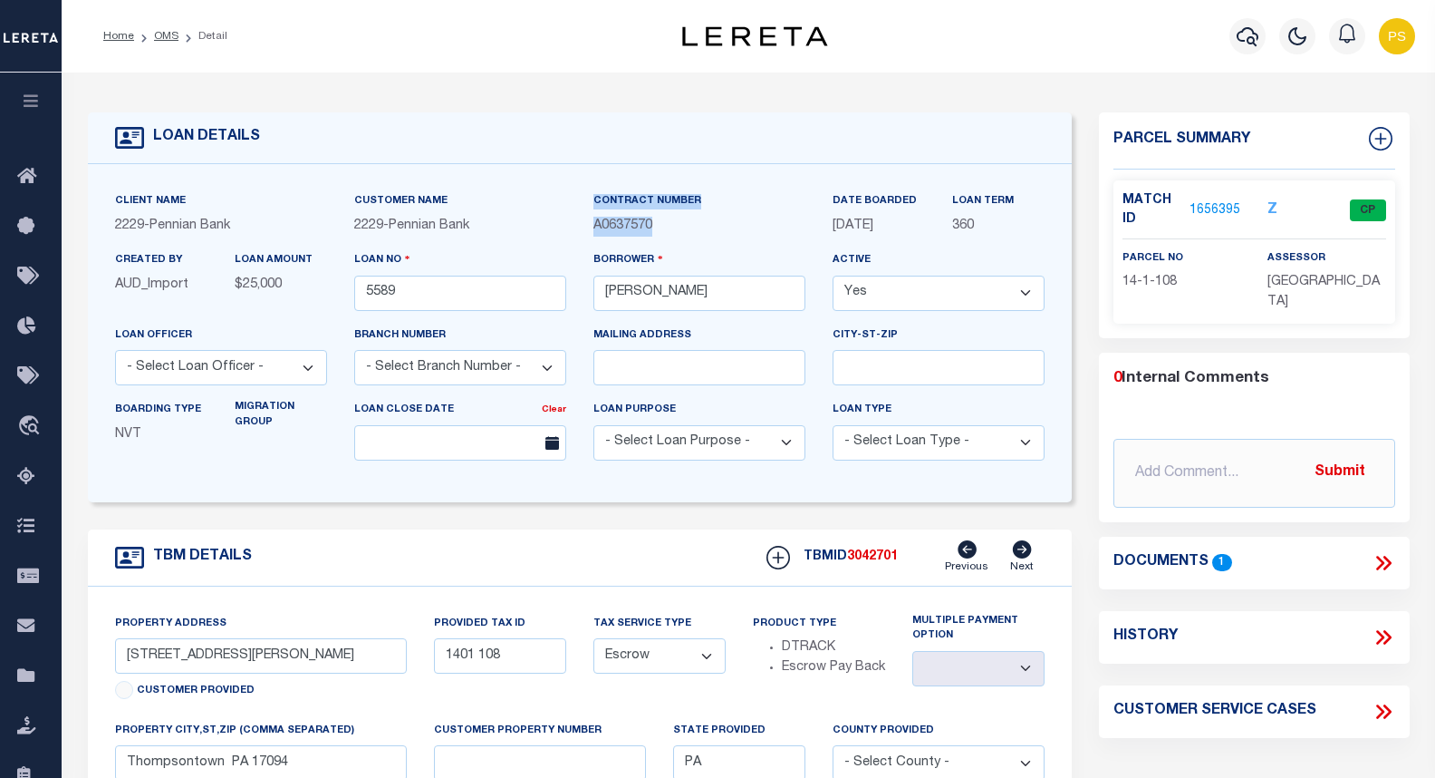
drag, startPoint x: 657, startPoint y: 229, endPoint x: 585, endPoint y: 217, distance: 72.7
click at [585, 217] on div "Contract Number A0637570" at bounding box center [699, 220] width 239 height 59
click at [668, 240] on div "Contract Number A0637570" at bounding box center [699, 220] width 239 height 59
drag, startPoint x: 661, startPoint y: 230, endPoint x: 597, endPoint y: 228, distance: 63.5
click at [597, 228] on p "A0637570" at bounding box center [700, 227] width 212 height 20
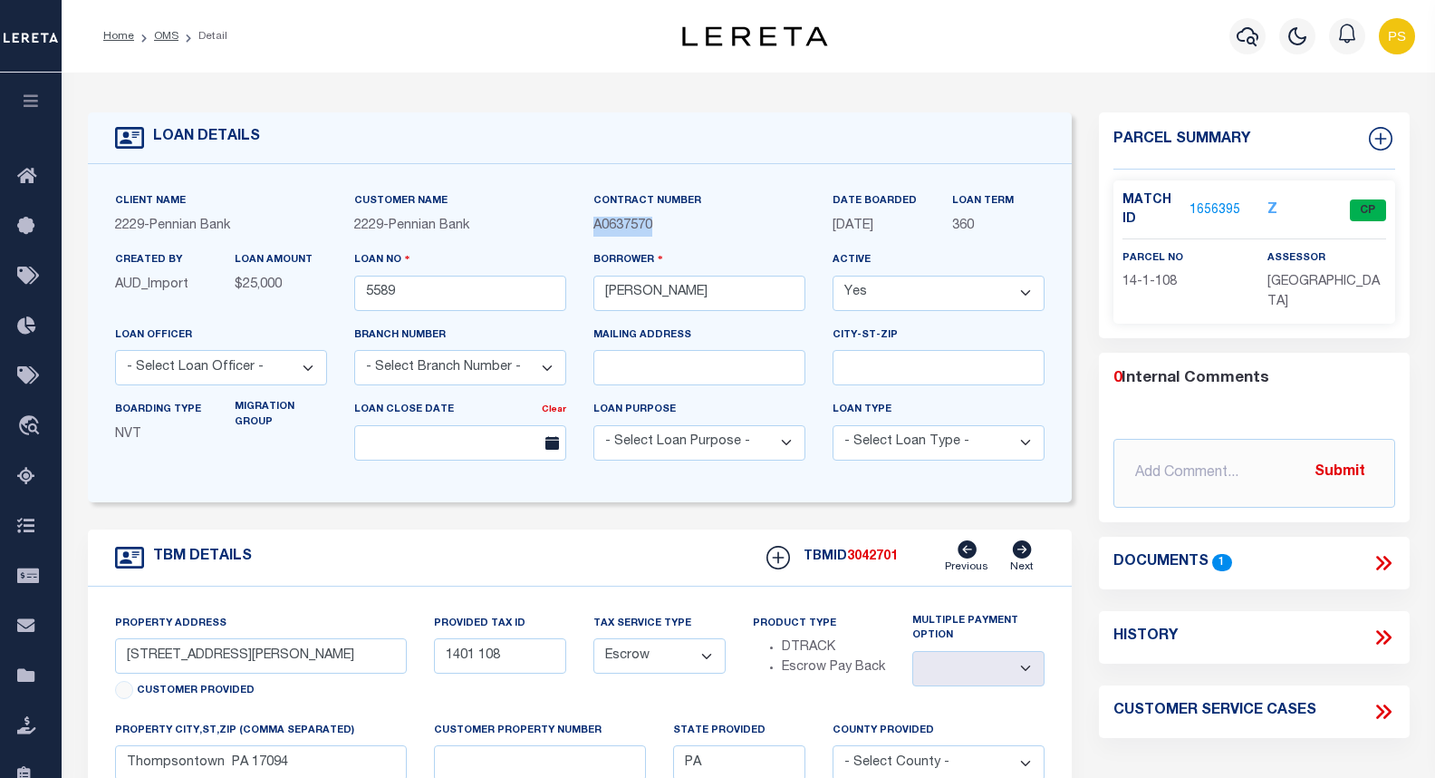
copy span "A0637570"
drag, startPoint x: 1180, startPoint y: 282, endPoint x: 1121, endPoint y: 285, distance: 59.0
click at [1121, 285] on div "parcel no 14-1-108" at bounding box center [1181, 280] width 145 height 64
copy span "14-1-108"
drag, startPoint x: 314, startPoint y: 478, endPoint x: 436, endPoint y: 456, distance: 123.5
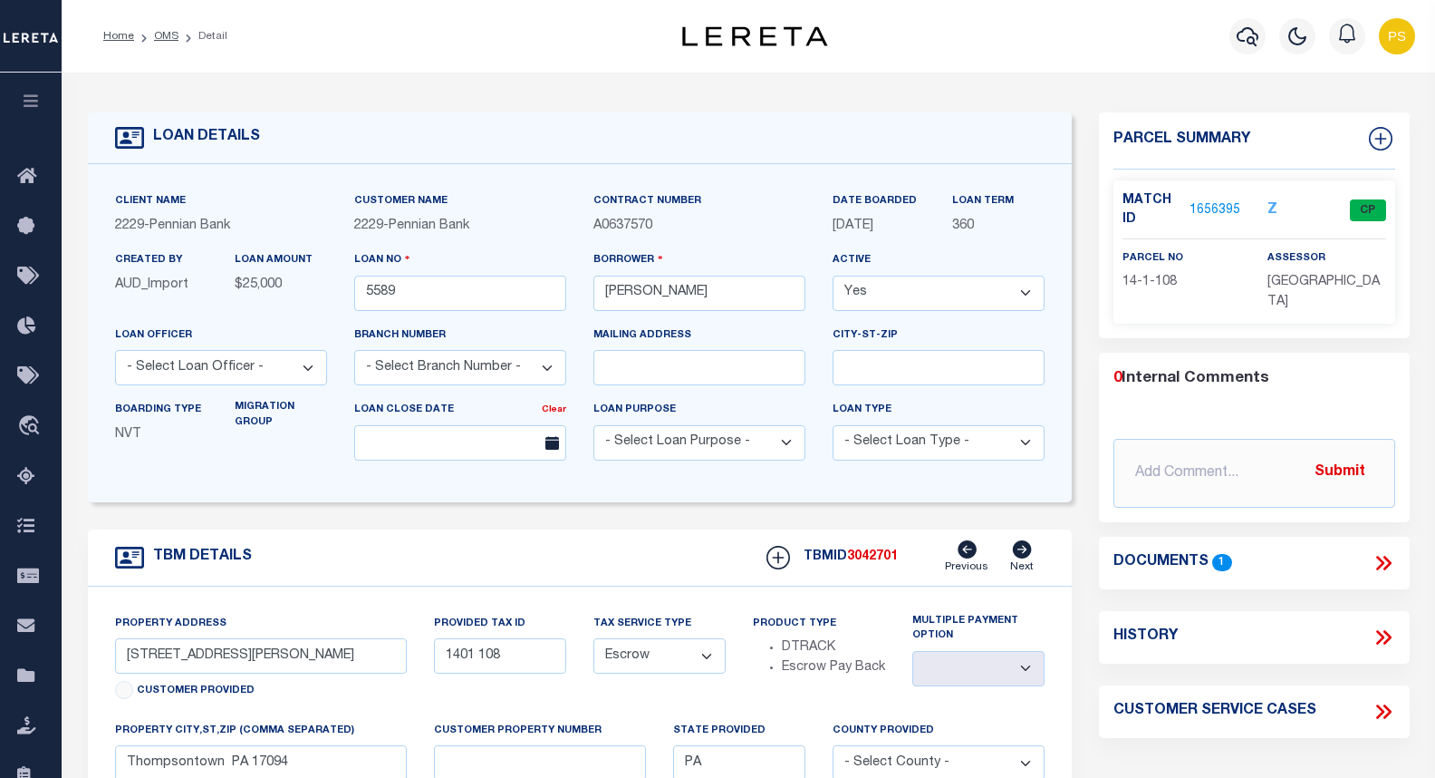
click at [318, 478] on div "Client Name 2229 - Pennian Bank Customer Name 2229 - Pennian Bank A0637570" at bounding box center [580, 333] width 985 height 338
drag, startPoint x: 720, startPoint y: 295, endPoint x: 602, endPoint y: 290, distance: 118.8
click at [602, 290] on input "Lester Zimmerman" at bounding box center [700, 292] width 212 height 35
click at [1253, 43] on icon "button" at bounding box center [1248, 36] width 22 height 19
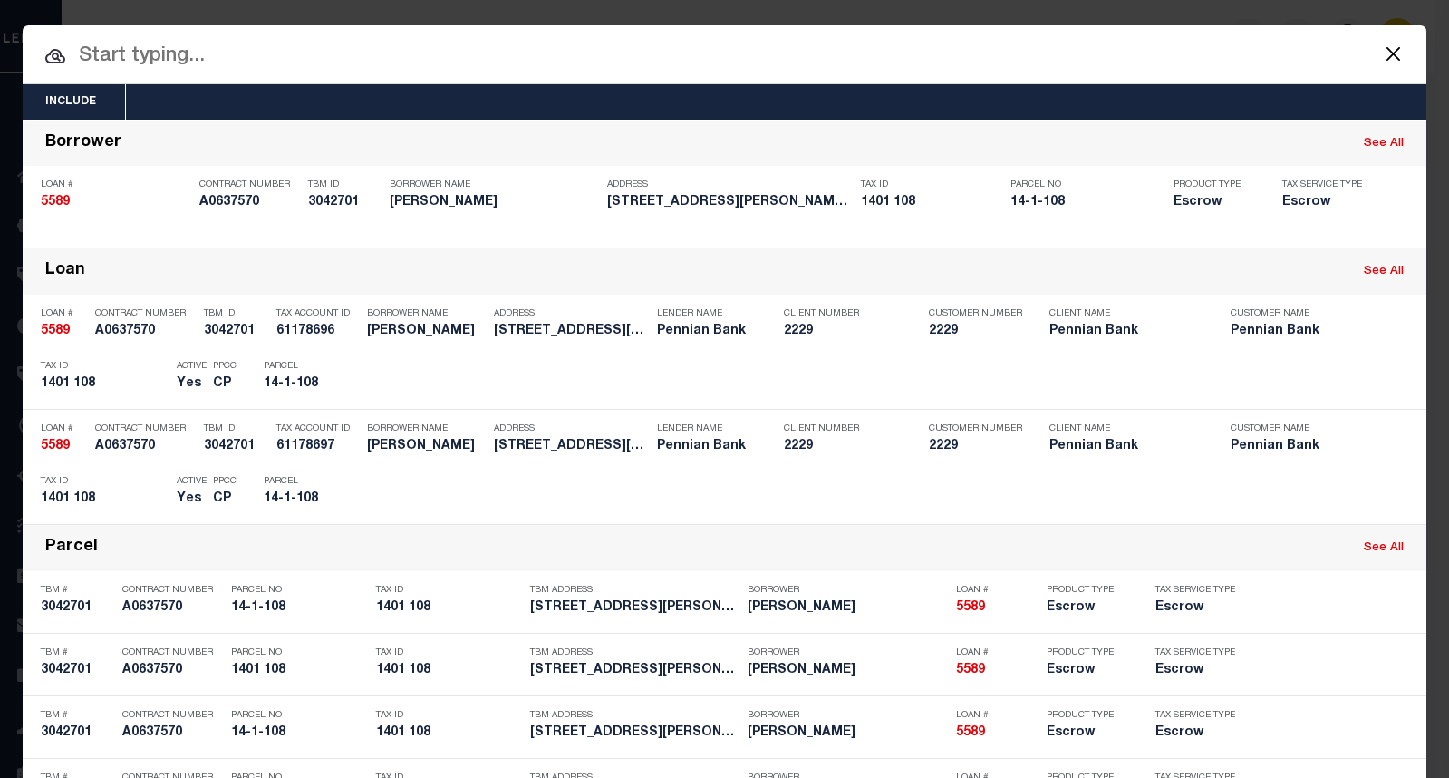
click at [184, 66] on input "text" at bounding box center [725, 57] width 1404 height 32
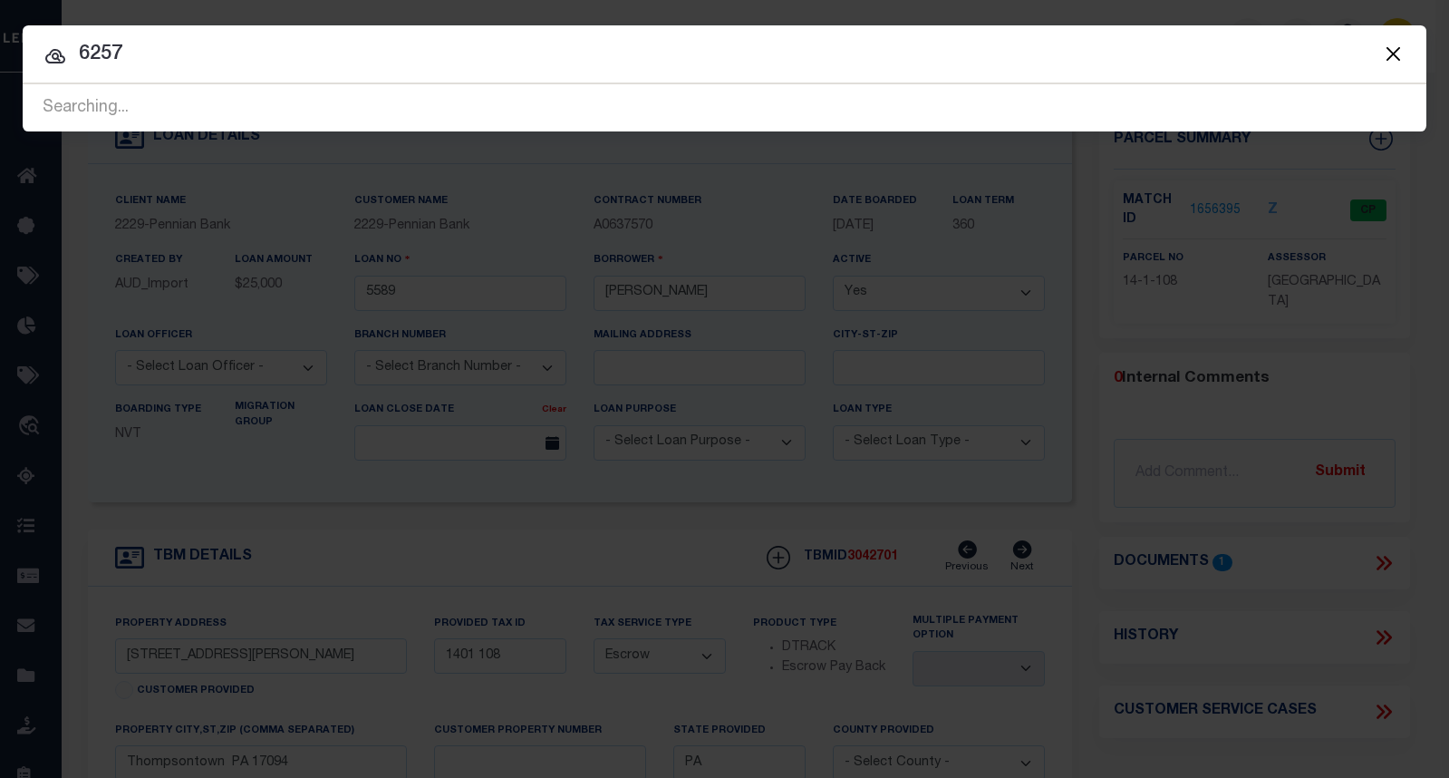
type input "6257"
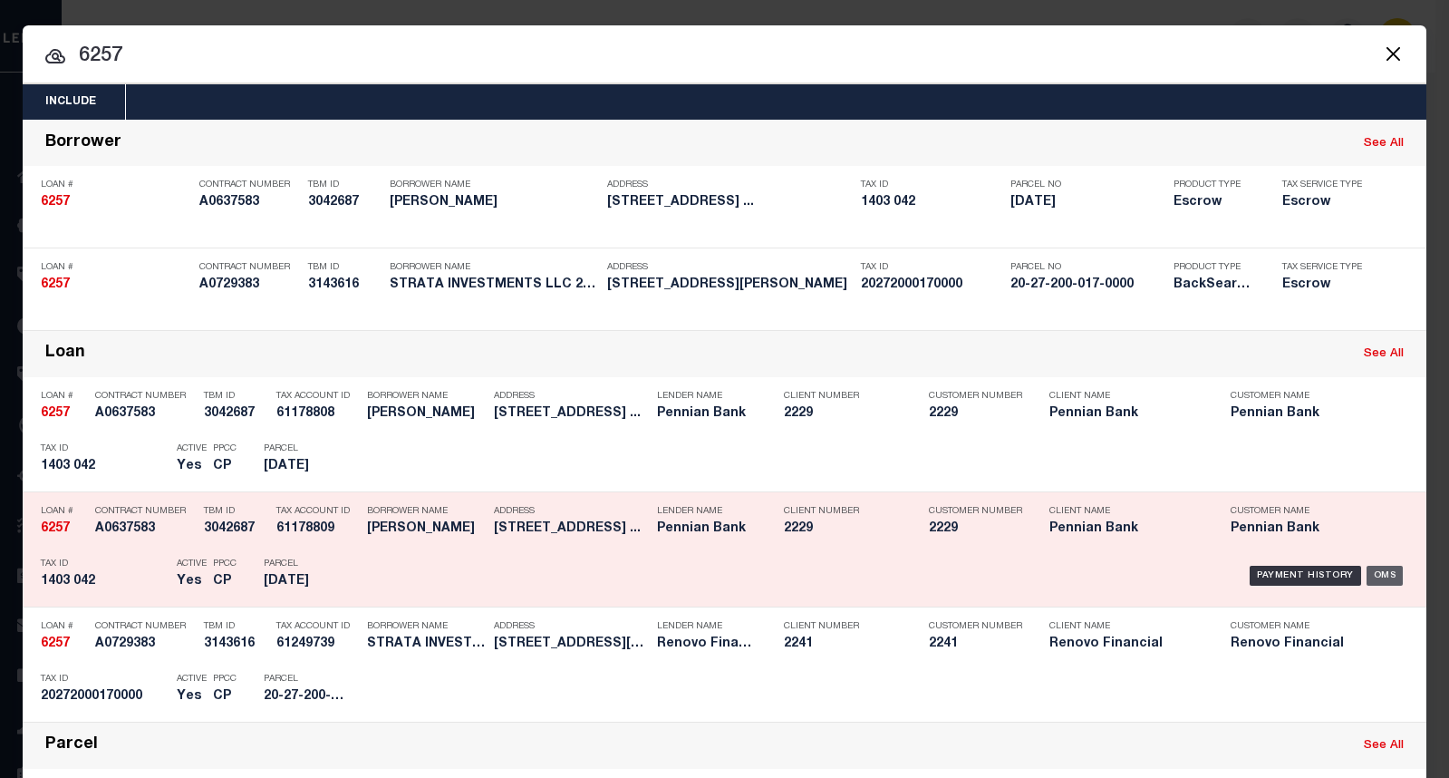
click at [1370, 575] on div "OMS" at bounding box center [1385, 575] width 37 height 20
type input "6257"
type input "Korinne Kauffman"
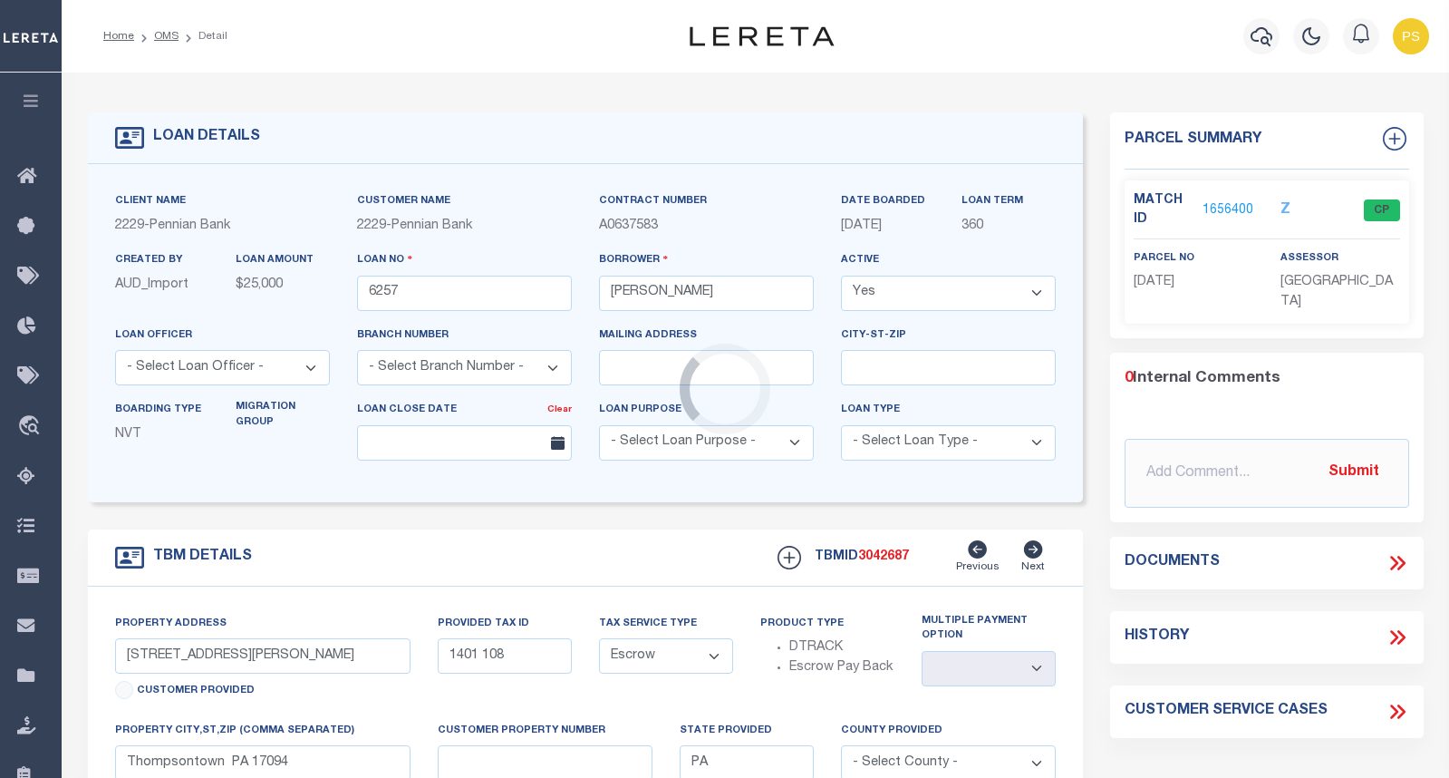
type input "251 S Mill Street"
type input "1403 042"
select select
type input "Thompsontown PA 17094"
select select
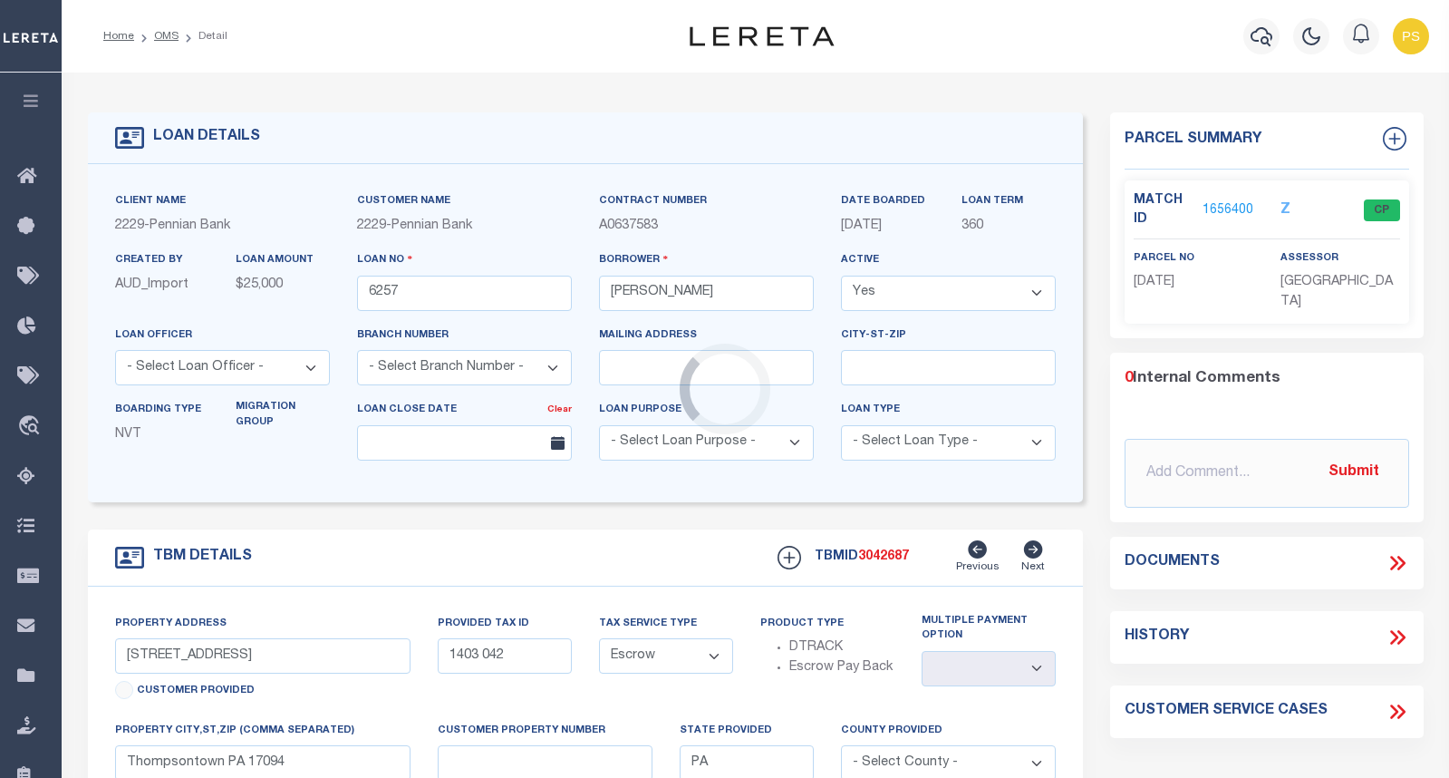
type textarea "TAX ID Update last comment: match to PTDB"
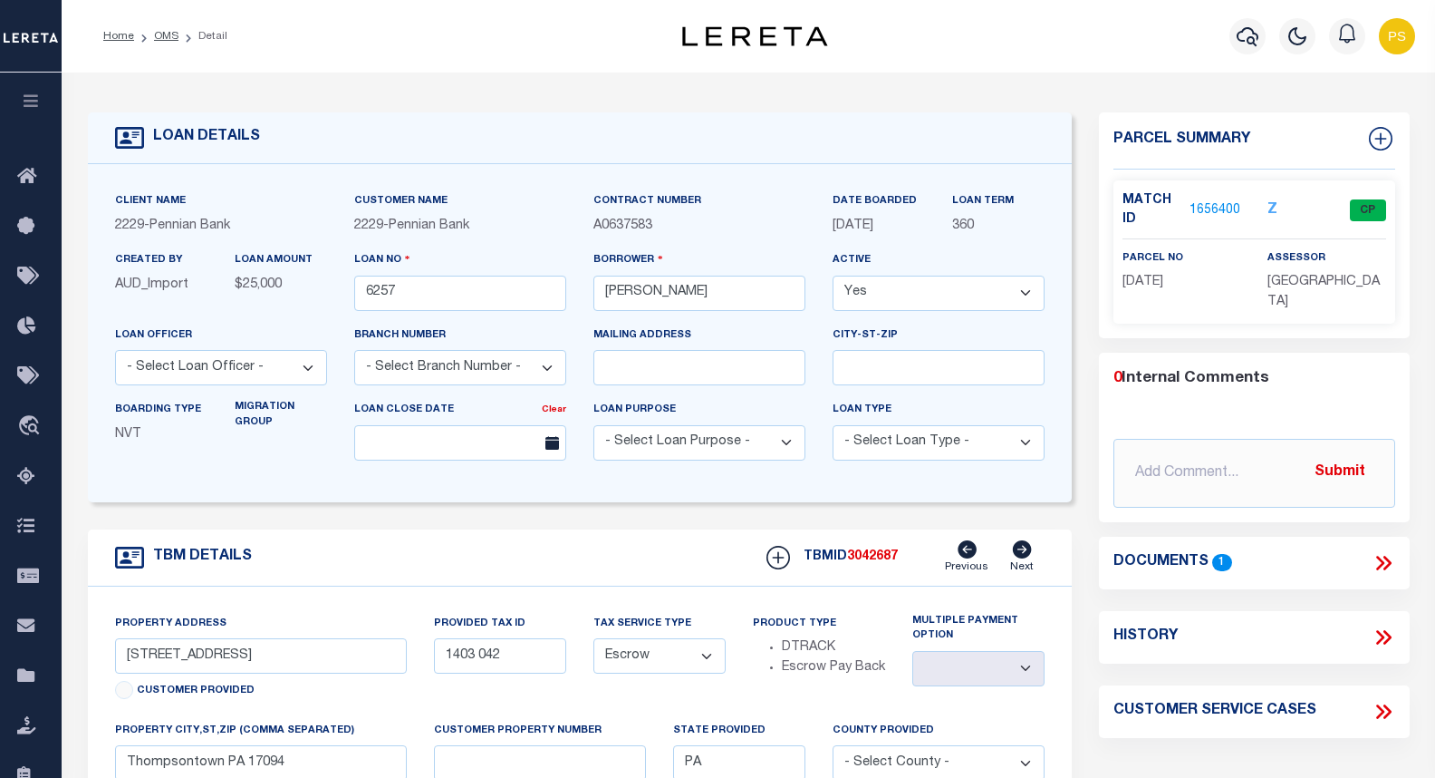
drag, startPoint x: 1171, startPoint y: 282, endPoint x: 1126, endPoint y: 280, distance: 45.3
click at [1126, 280] on p "14-3-42" at bounding box center [1182, 283] width 118 height 20
copy span "14-3-42"
click at [303, 318] on div "Created By AUD_Import LOAN AMOUNT $25,000" at bounding box center [220, 287] width 239 height 74
drag, startPoint x: 661, startPoint y: 226, endPoint x: 592, endPoint y: 226, distance: 68.9
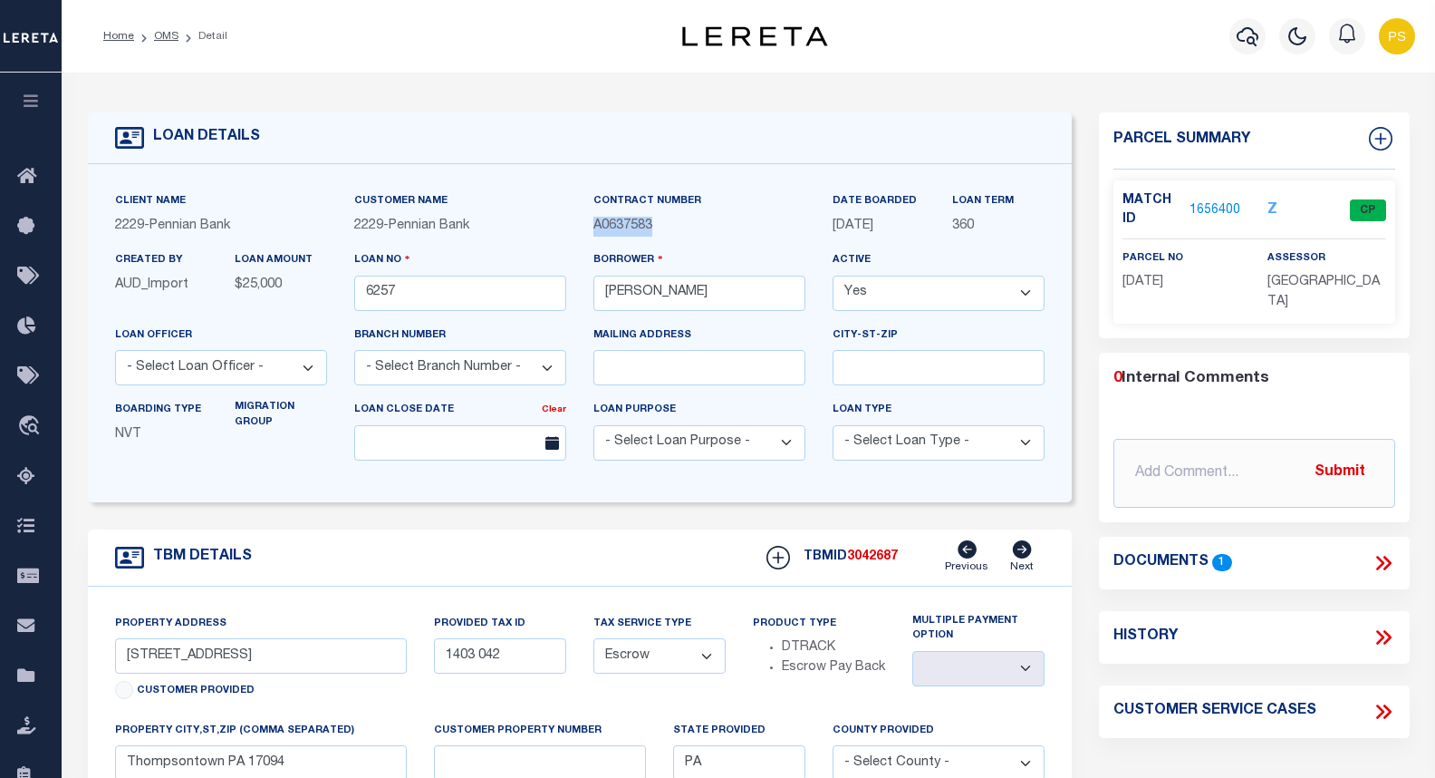
click at [592, 226] on div "Contract Number A0637583" at bounding box center [699, 220] width 239 height 59
drag, startPoint x: 744, startPoint y: 307, endPoint x: 589, endPoint y: 311, distance: 155.0
click at [589, 311] on div "Borrower Korinne Kauffman" at bounding box center [699, 287] width 239 height 74
click at [1242, 35] on icon "button" at bounding box center [1248, 36] width 22 height 22
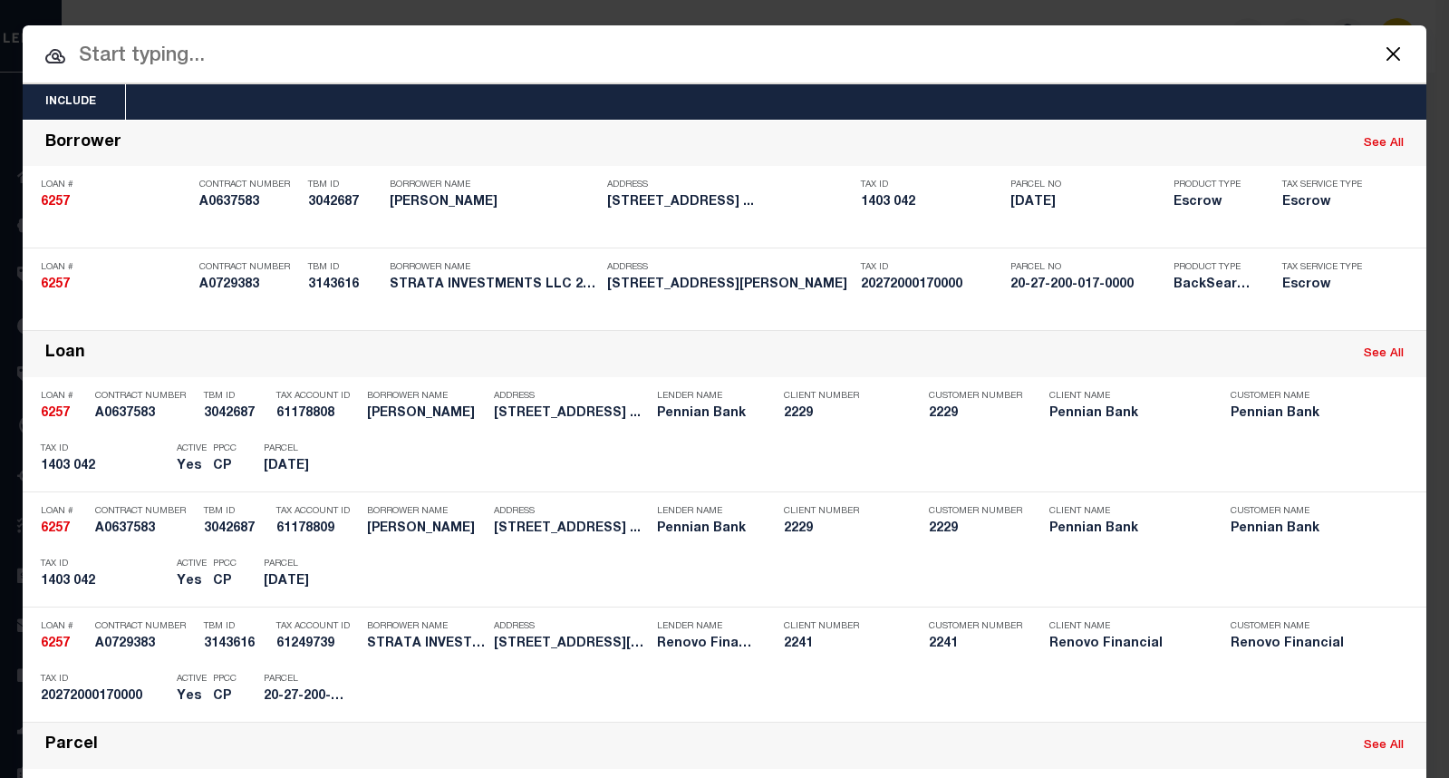
click at [126, 62] on input "text" at bounding box center [725, 57] width 1404 height 32
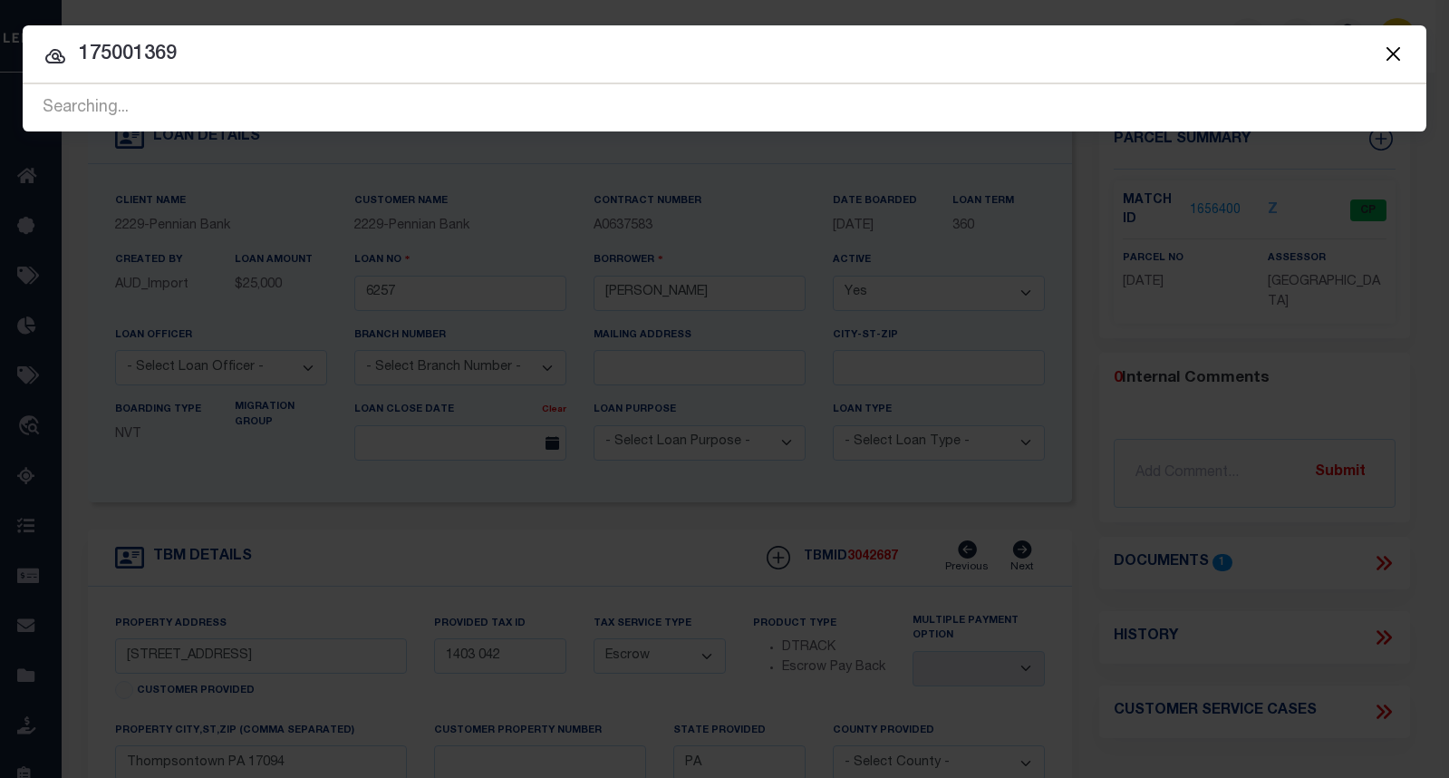
type input "175001369"
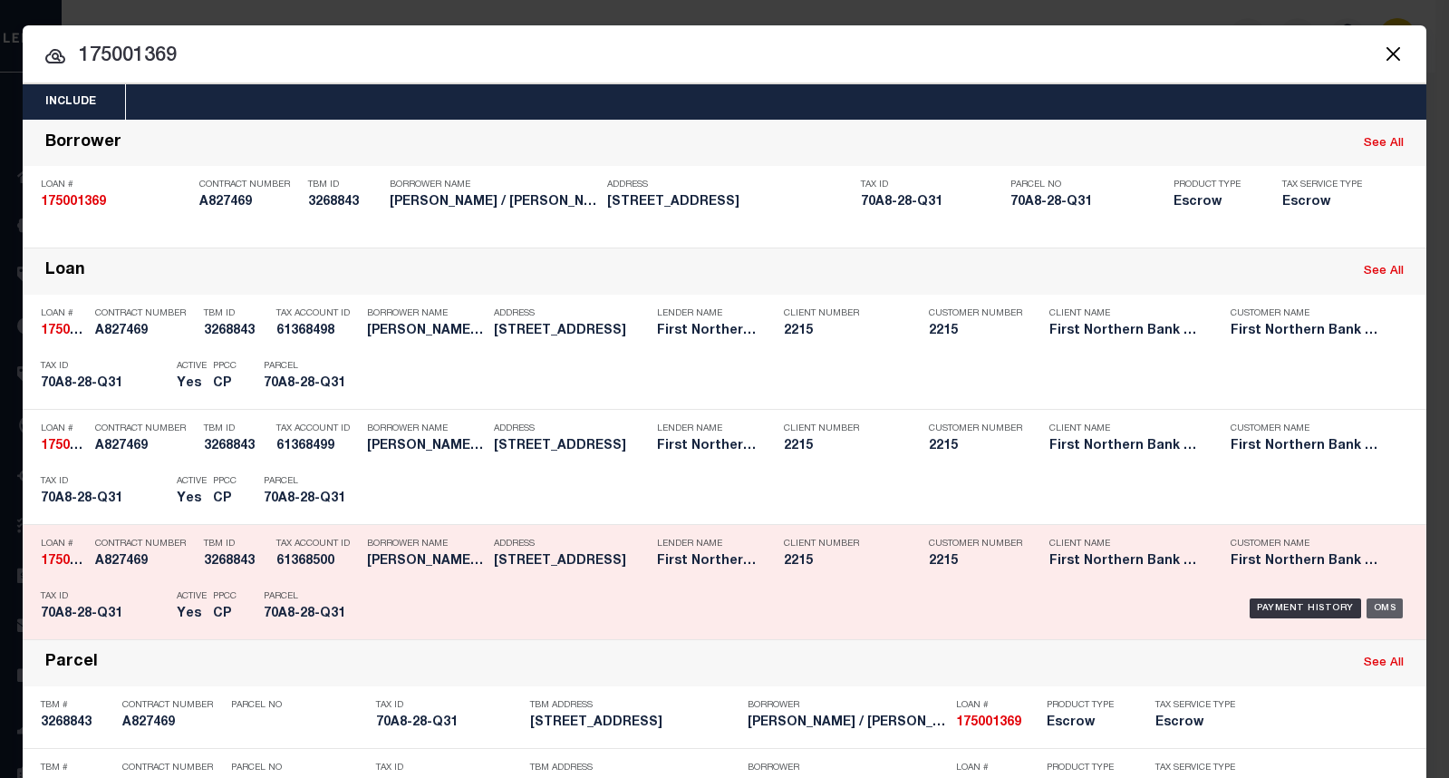
click at [1387, 615] on div "OMS" at bounding box center [1385, 608] width 37 height 20
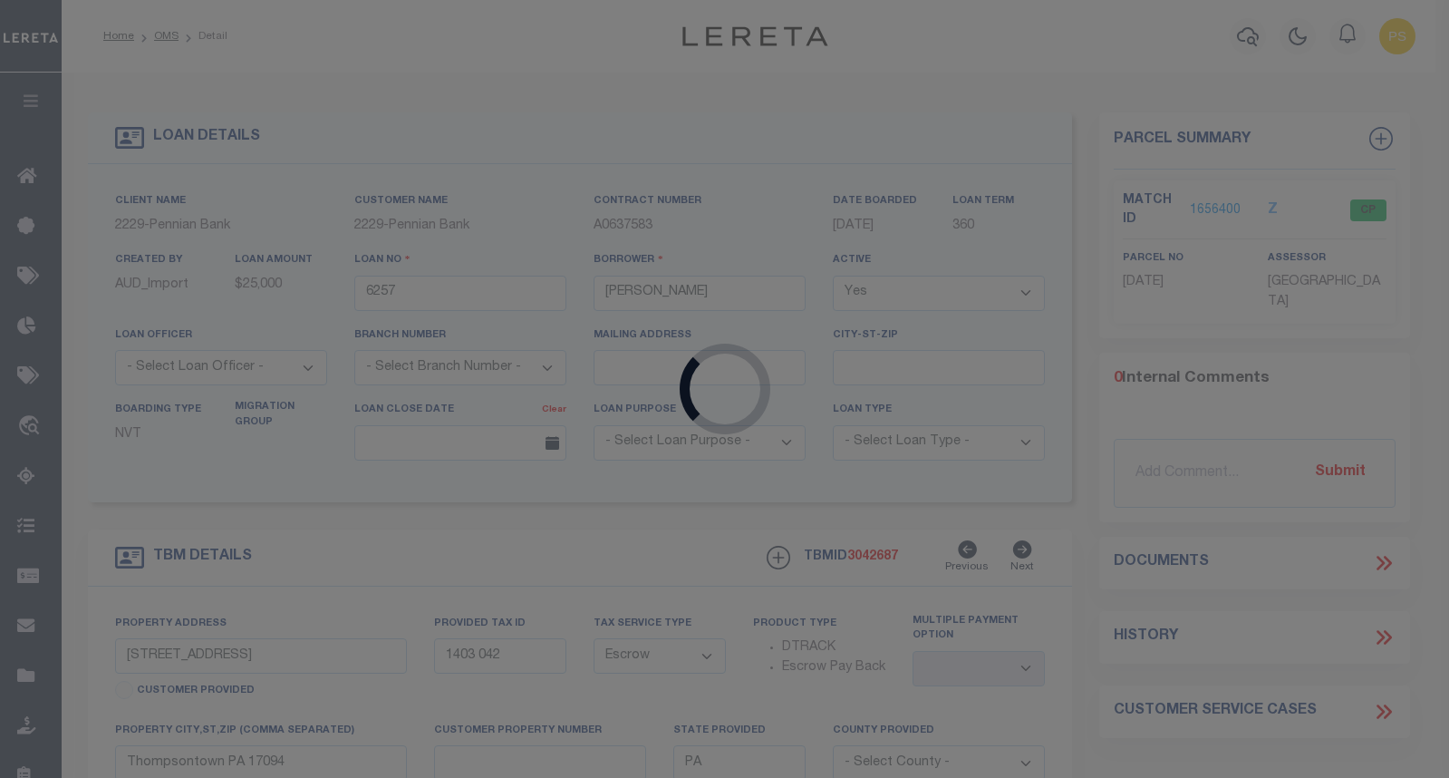
type input "175001369"
type input "NATALIE SMITH / DARCY CARUSO"
type input "68 2ND AVE"
type input "LEHIGHTON PA 18235-2618"
select select "10"
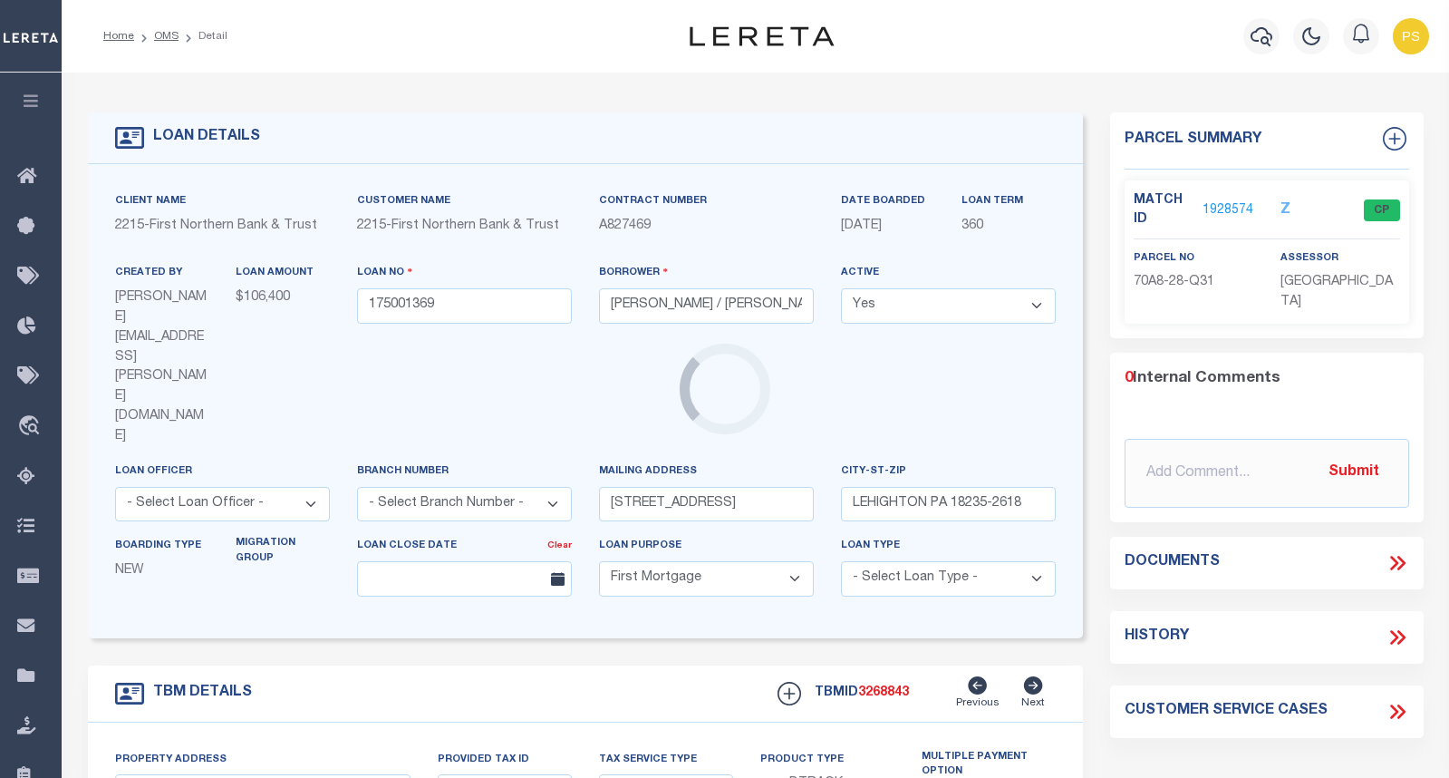
type input "68 2ND AVENUE"
select select
type input "LEHIGHTON PA 18235"
select select
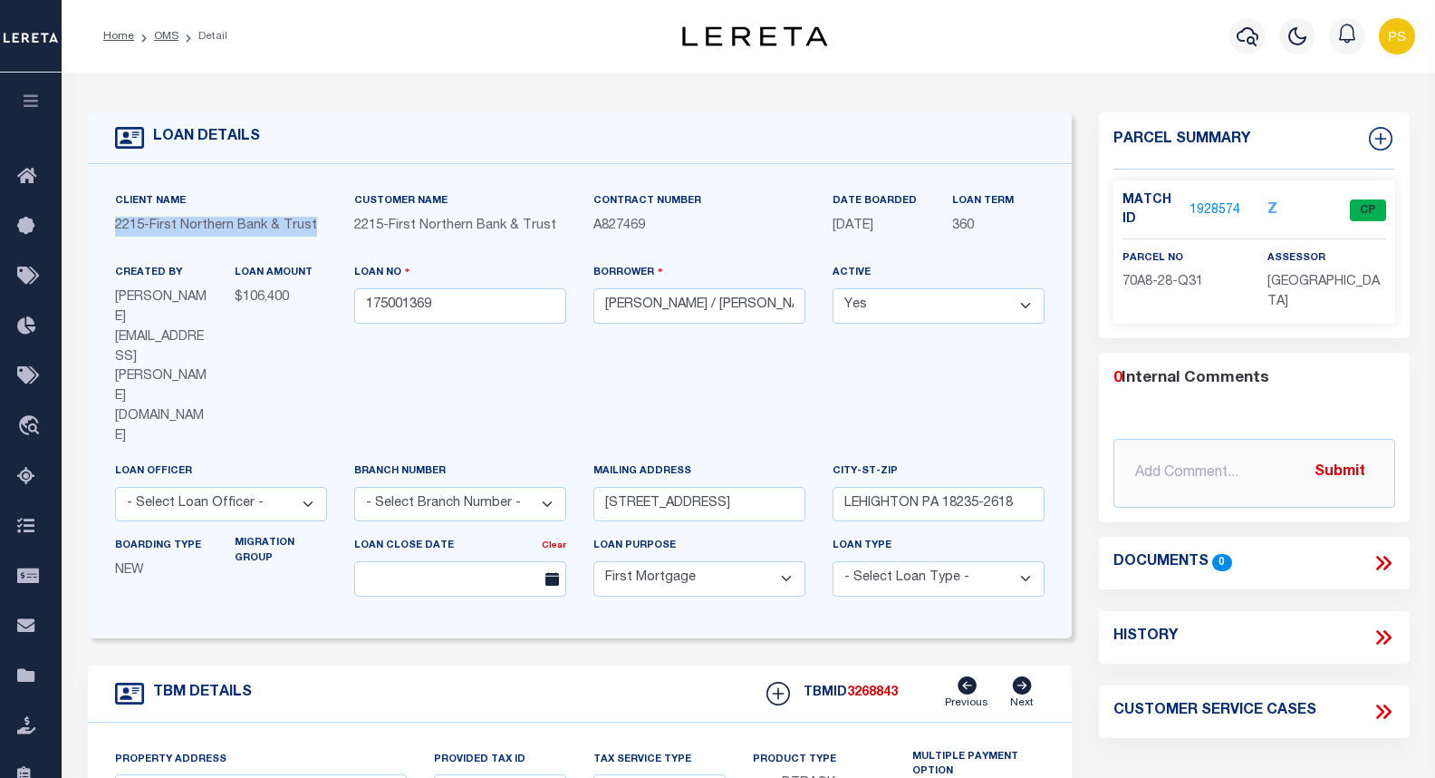
drag, startPoint x: 320, startPoint y: 233, endPoint x: 106, endPoint y: 227, distance: 214.0
click at [106, 227] on div "Client Name 2215 - First Northern Bank & Trust" at bounding box center [220, 227] width 239 height 72
drag, startPoint x: 1209, startPoint y: 289, endPoint x: 1123, endPoint y: 287, distance: 86.1
click at [1123, 287] on p "70A8-28-Q31" at bounding box center [1182, 283] width 118 height 20
click at [375, 536] on div "Loan Close Date Clear" at bounding box center [460, 573] width 239 height 74
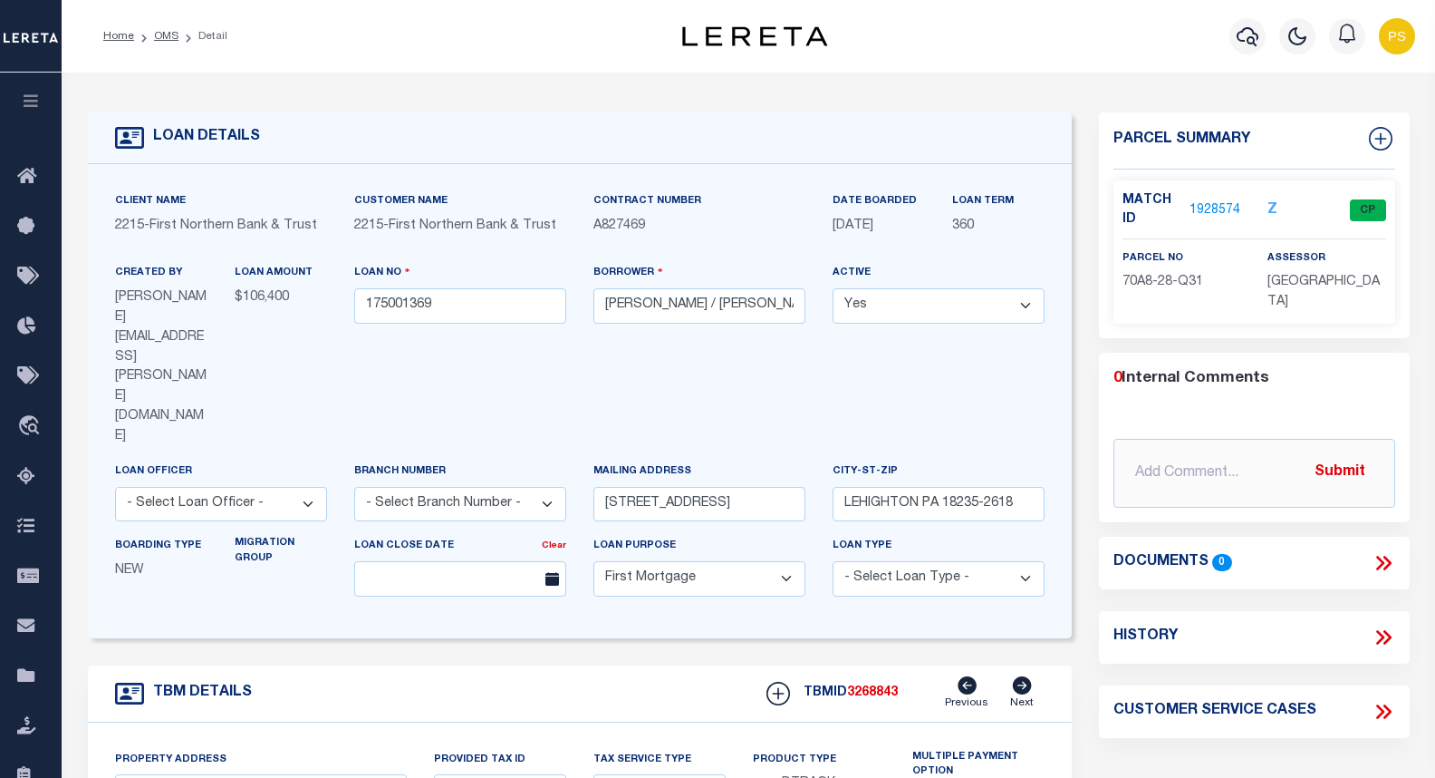
click at [1227, 208] on link "1928574" at bounding box center [1215, 210] width 51 height 19
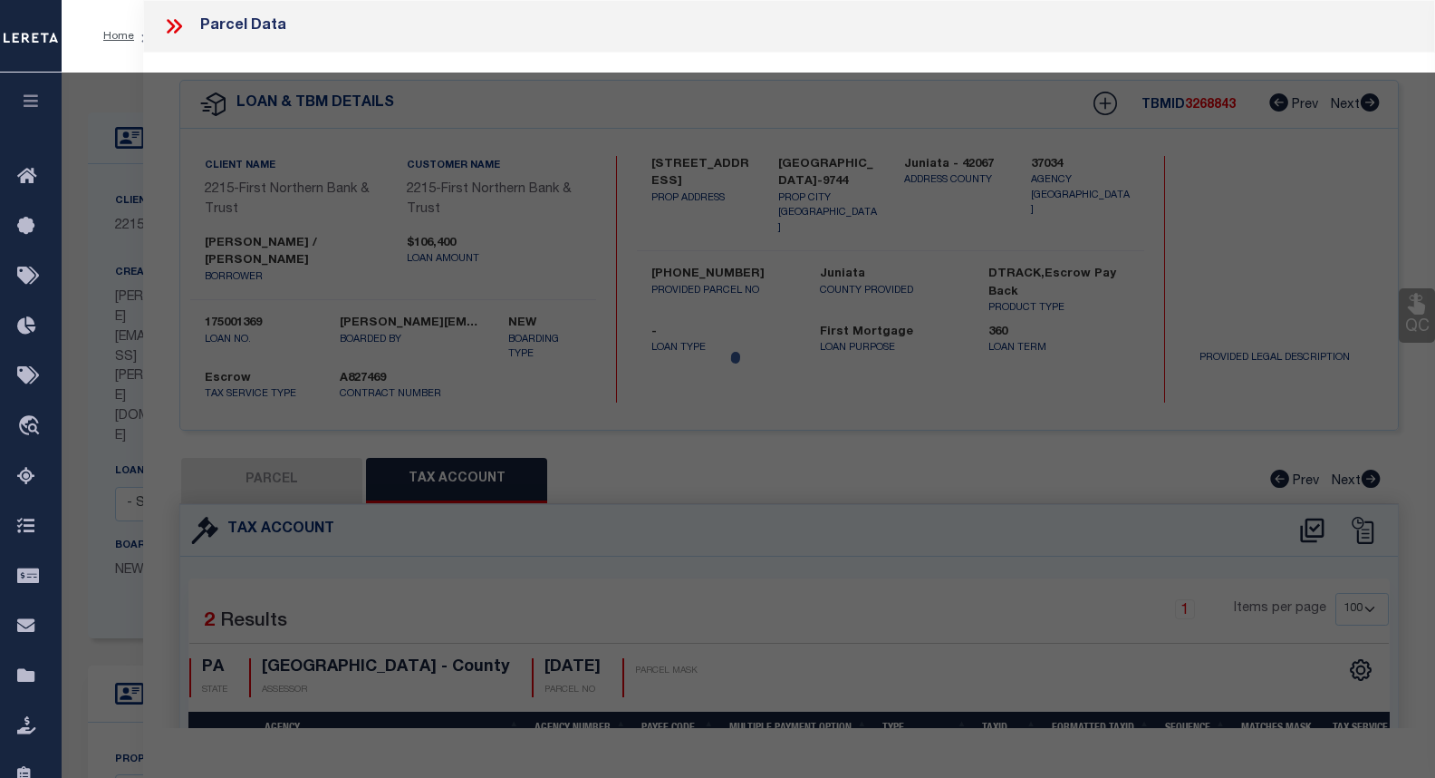
select select "AS"
select select
checkbox input "false"
select select "CP"
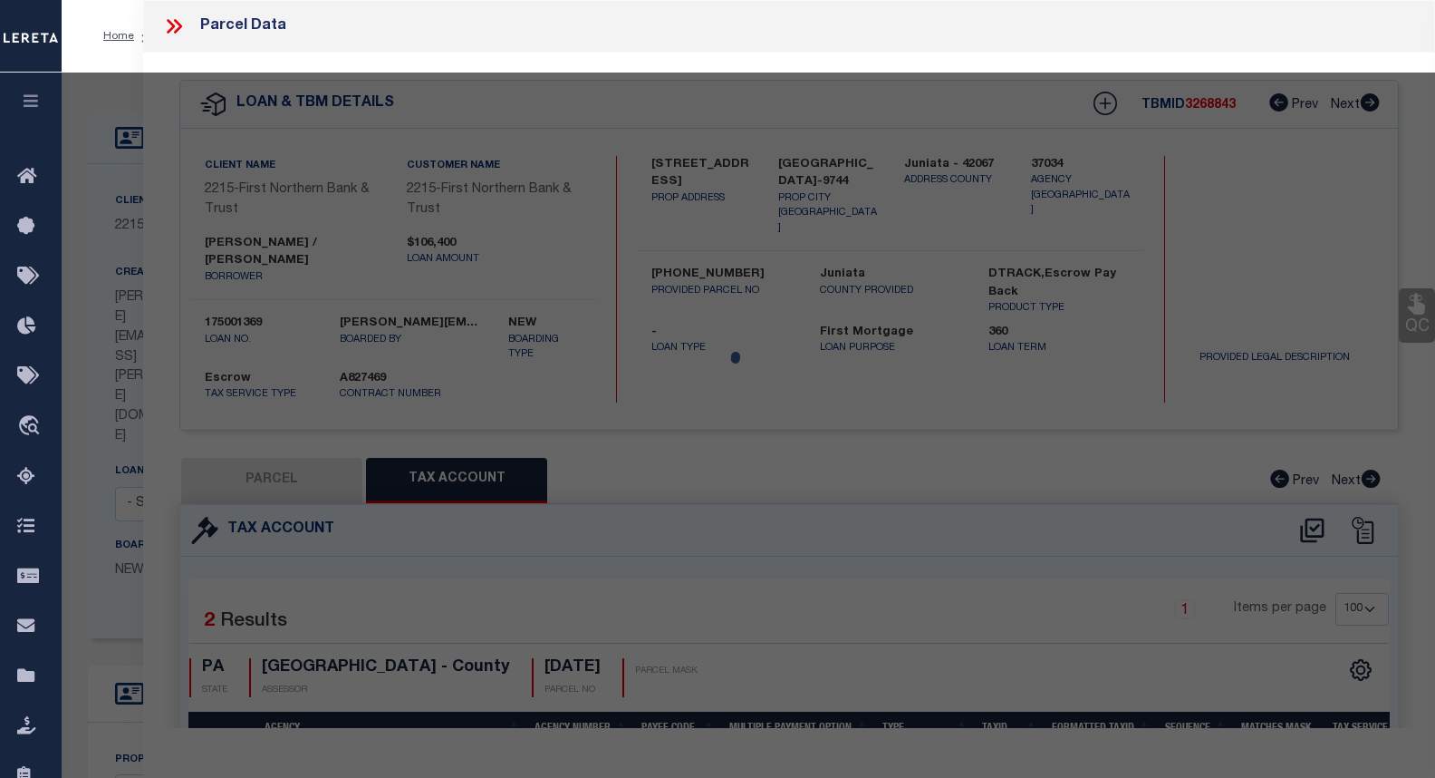
type input "Hamm, Patricia"
select select
type input "68 Second Avenue"
checkbox input "false"
type input "Lehighton PA 18235"
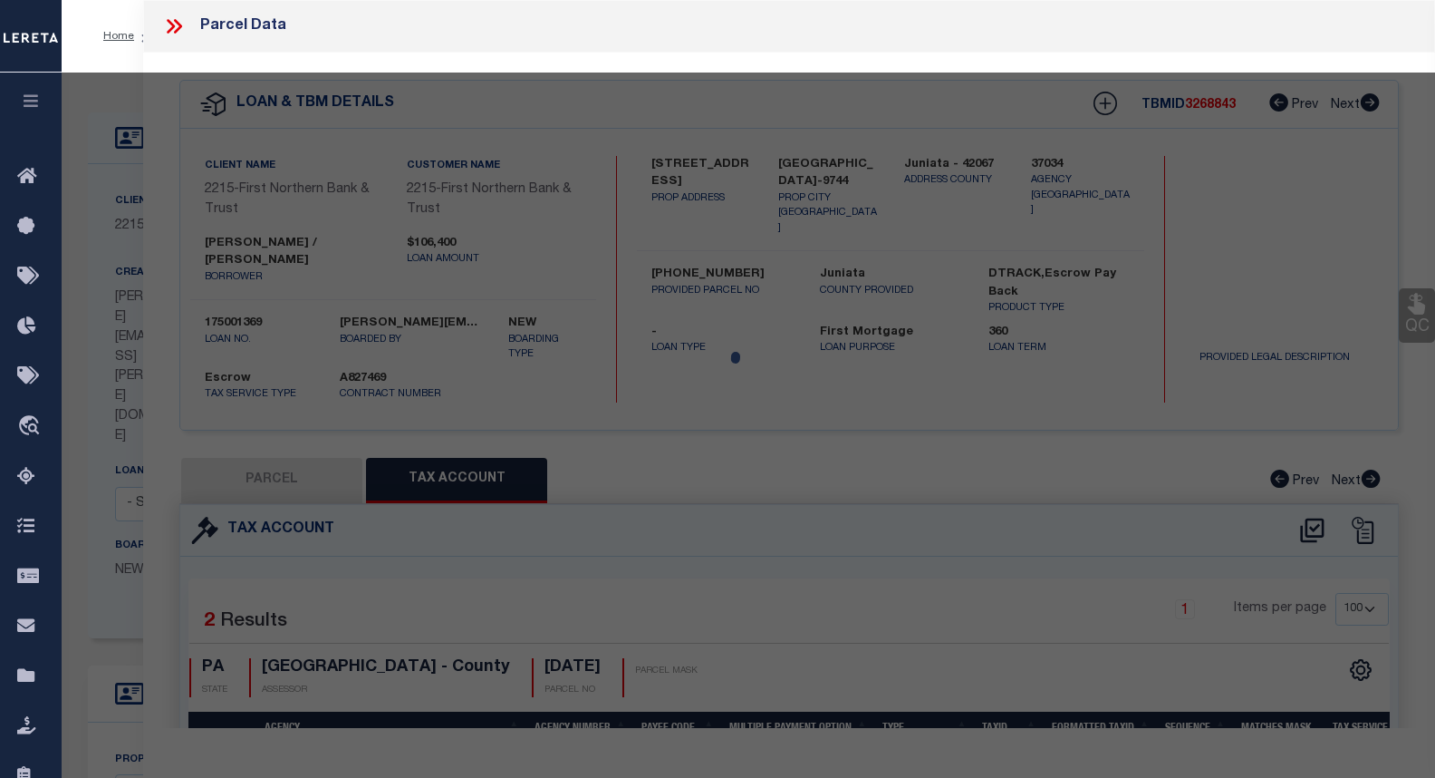
type textarea "Total Acres 0.08"
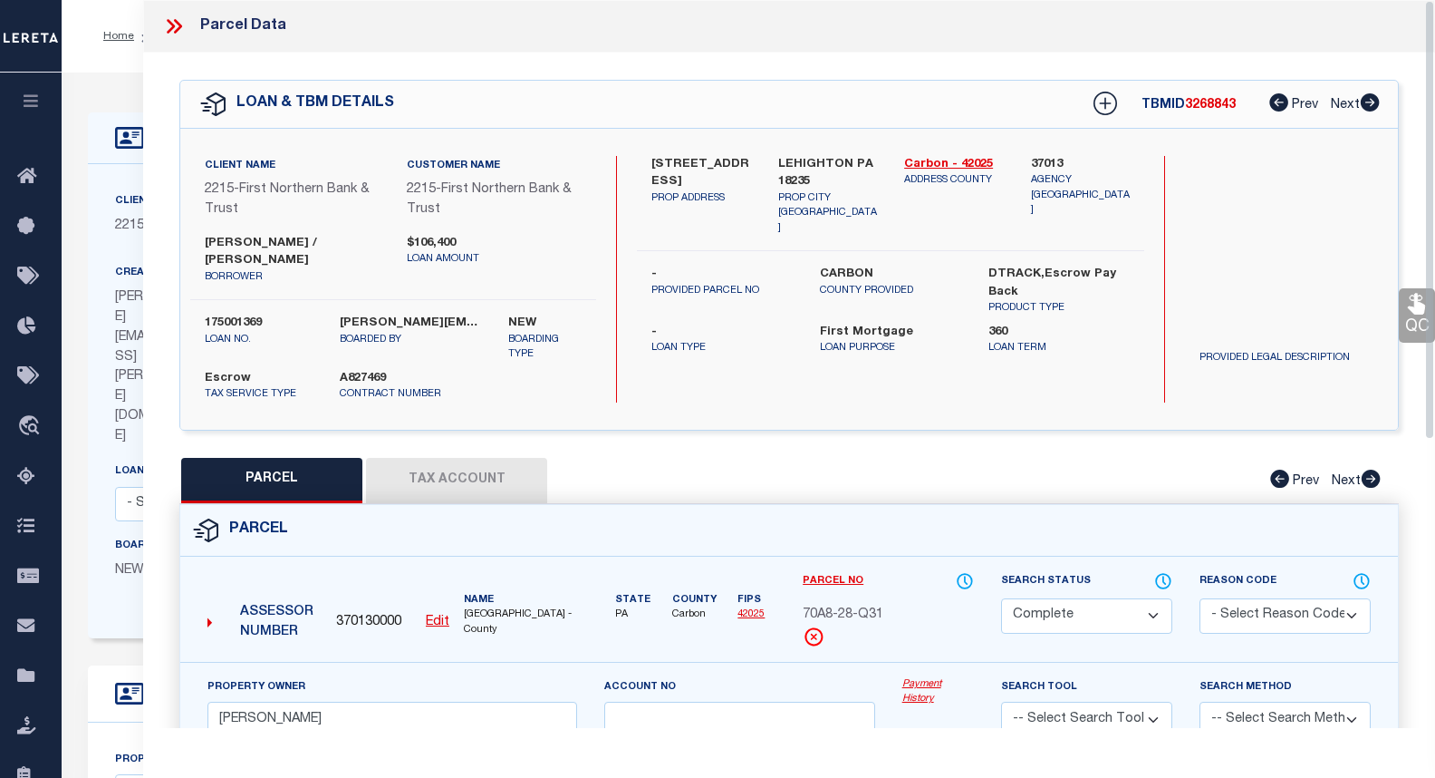
click at [456, 479] on button "Tax Account" at bounding box center [456, 480] width 181 height 45
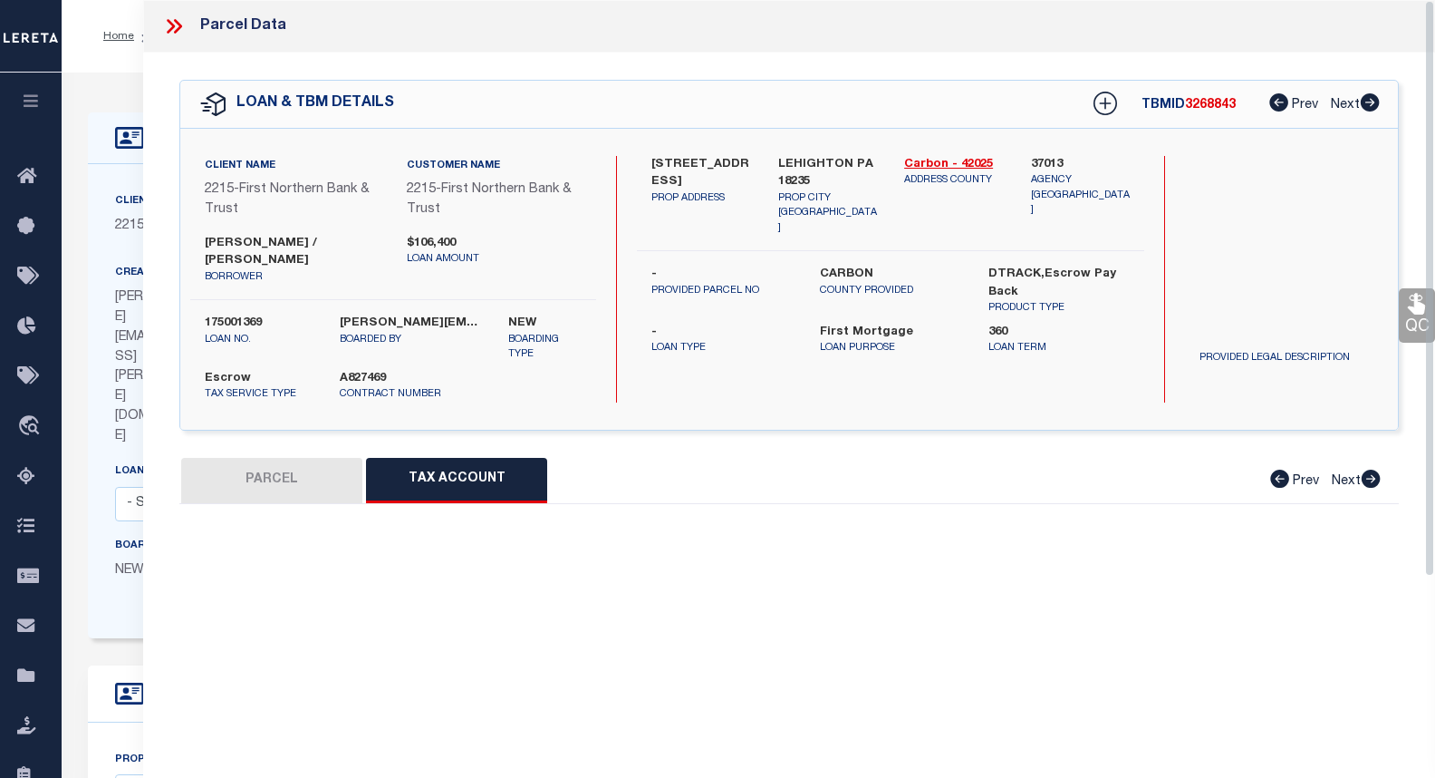
select select "100"
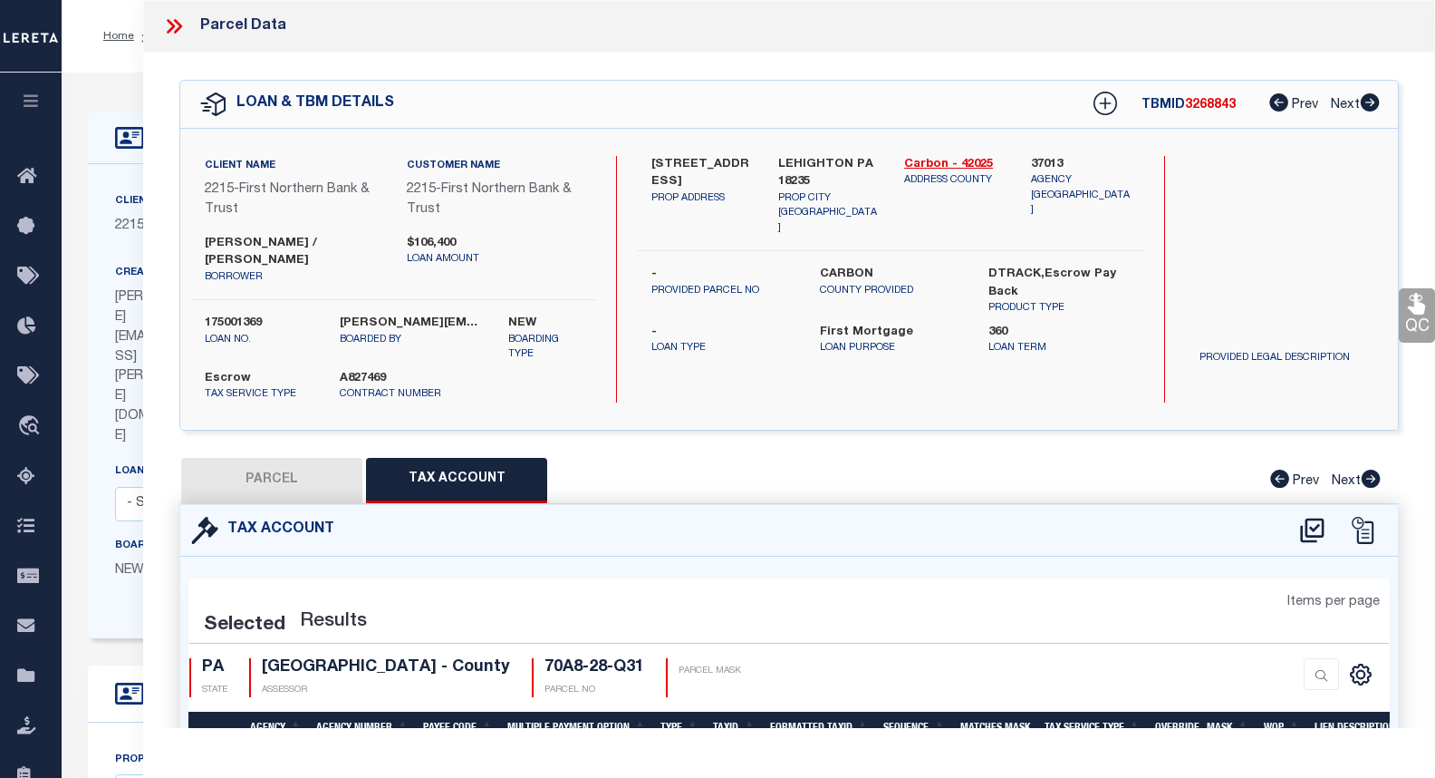
select select "100"
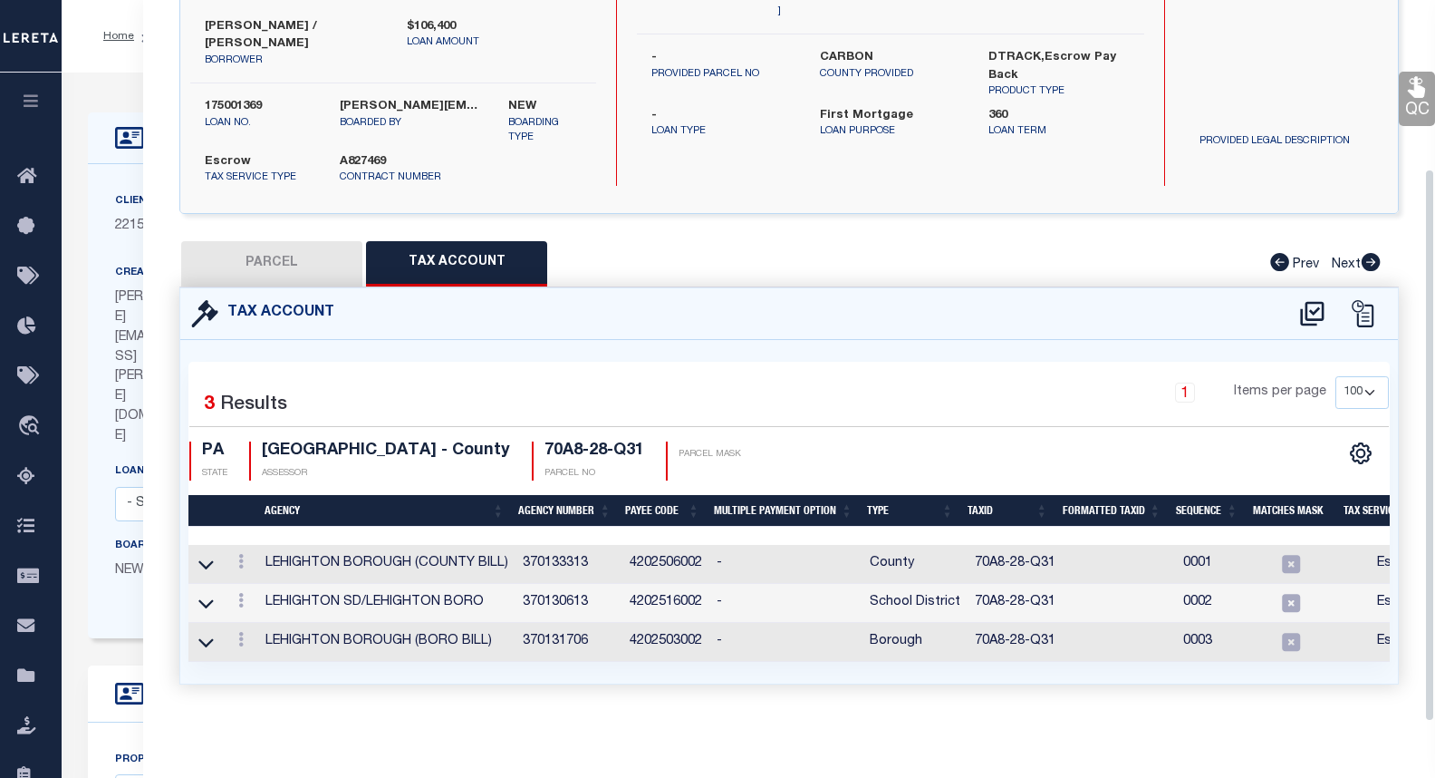
scroll to position [230, 0]
drag, startPoint x: 590, startPoint y: 593, endPoint x: 525, endPoint y: 589, distance: 65.3
click at [525, 589] on td "370130613" at bounding box center [569, 603] width 107 height 39
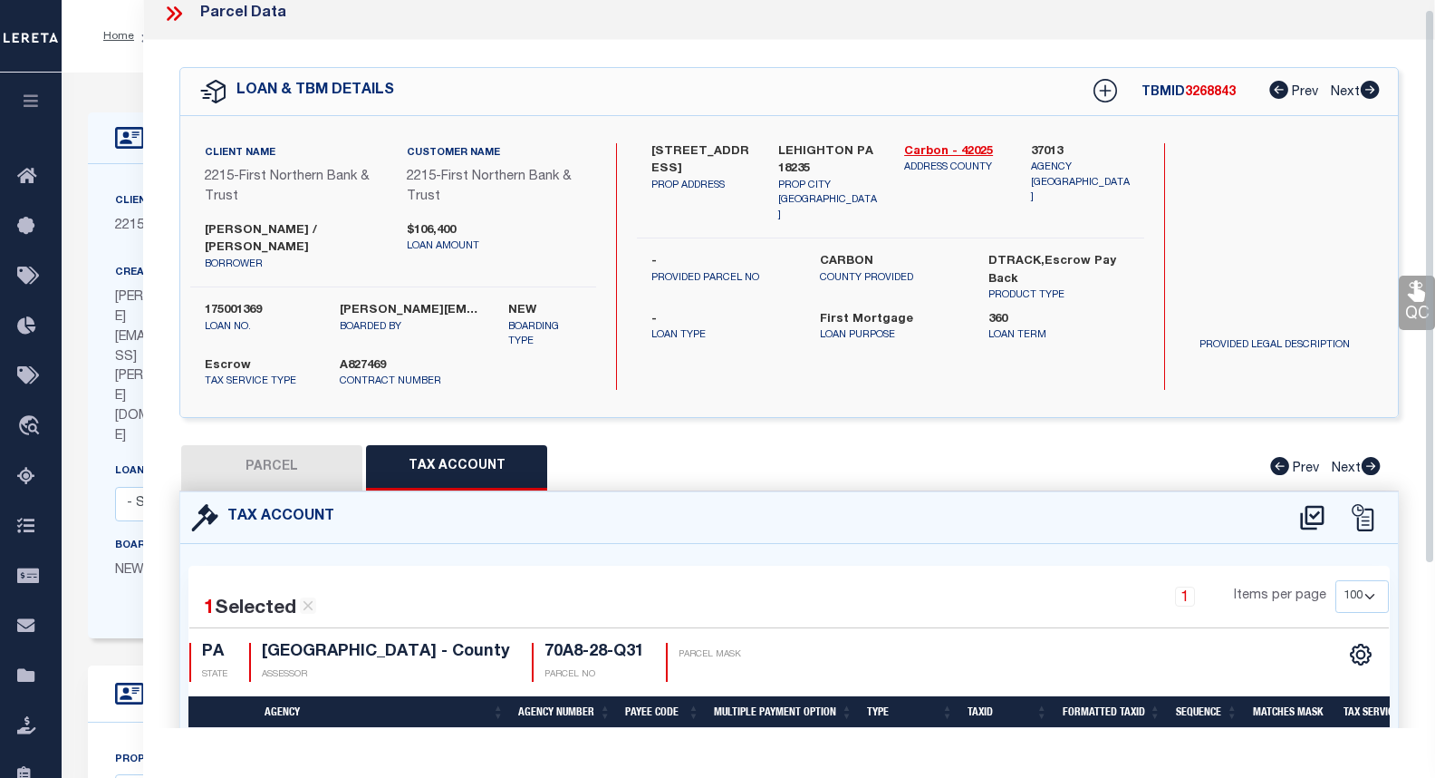
scroll to position [0, 0]
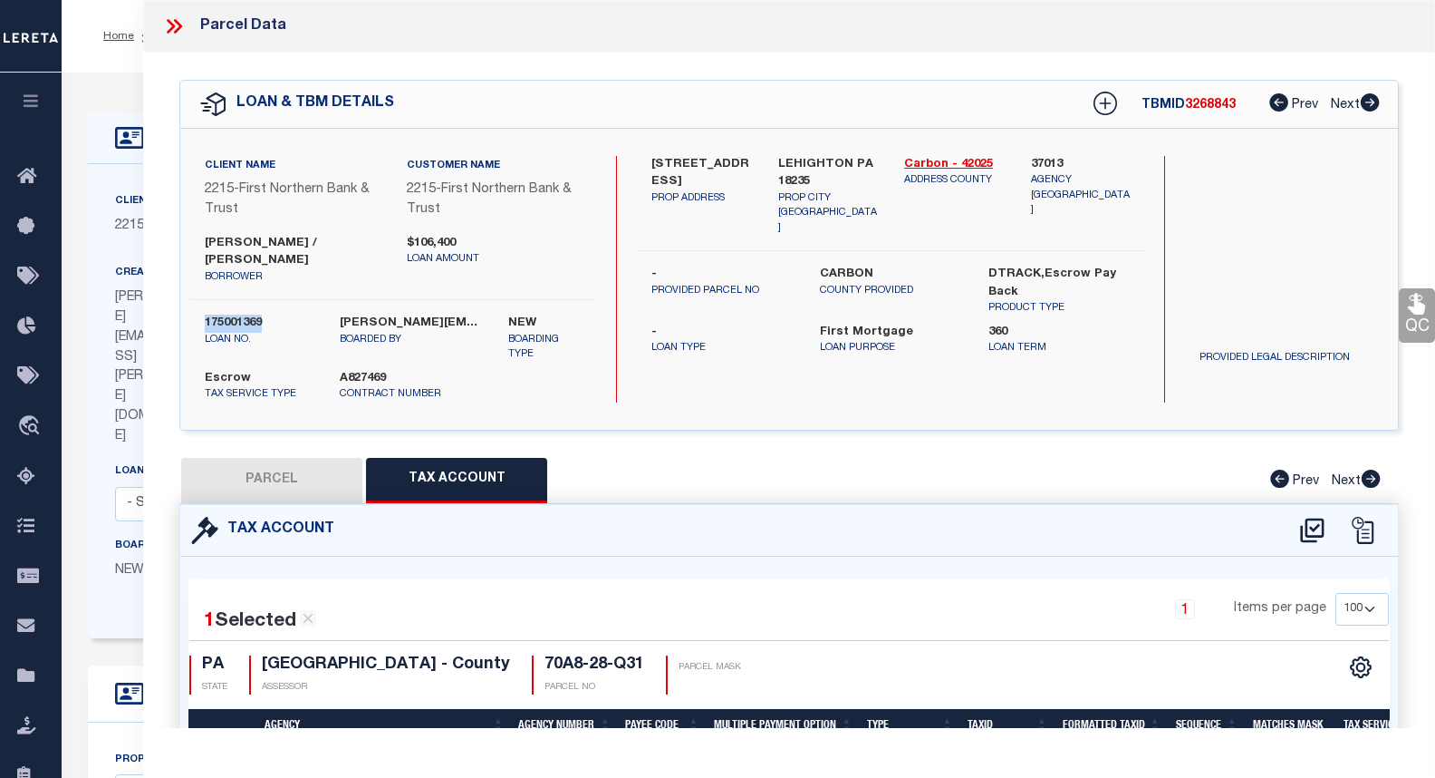
drag, startPoint x: 272, startPoint y: 326, endPoint x: 205, endPoint y: 324, distance: 67.1
click at [205, 324] on label "175001369" at bounding box center [259, 323] width 108 height 18
drag, startPoint x: 777, startPoint y: 383, endPoint x: 779, endPoint y: 354, distance: 29.1
click at [778, 383] on div "68 2ND AVENUE PROP ADDRESS LEHIGHTON PA 18235 PROP CITY ST ZIP Carbon - 42025 A…" at bounding box center [890, 279] width 507 height 246
drag, startPoint x: 268, startPoint y: 263, endPoint x: 185, endPoint y: 244, distance: 85.5
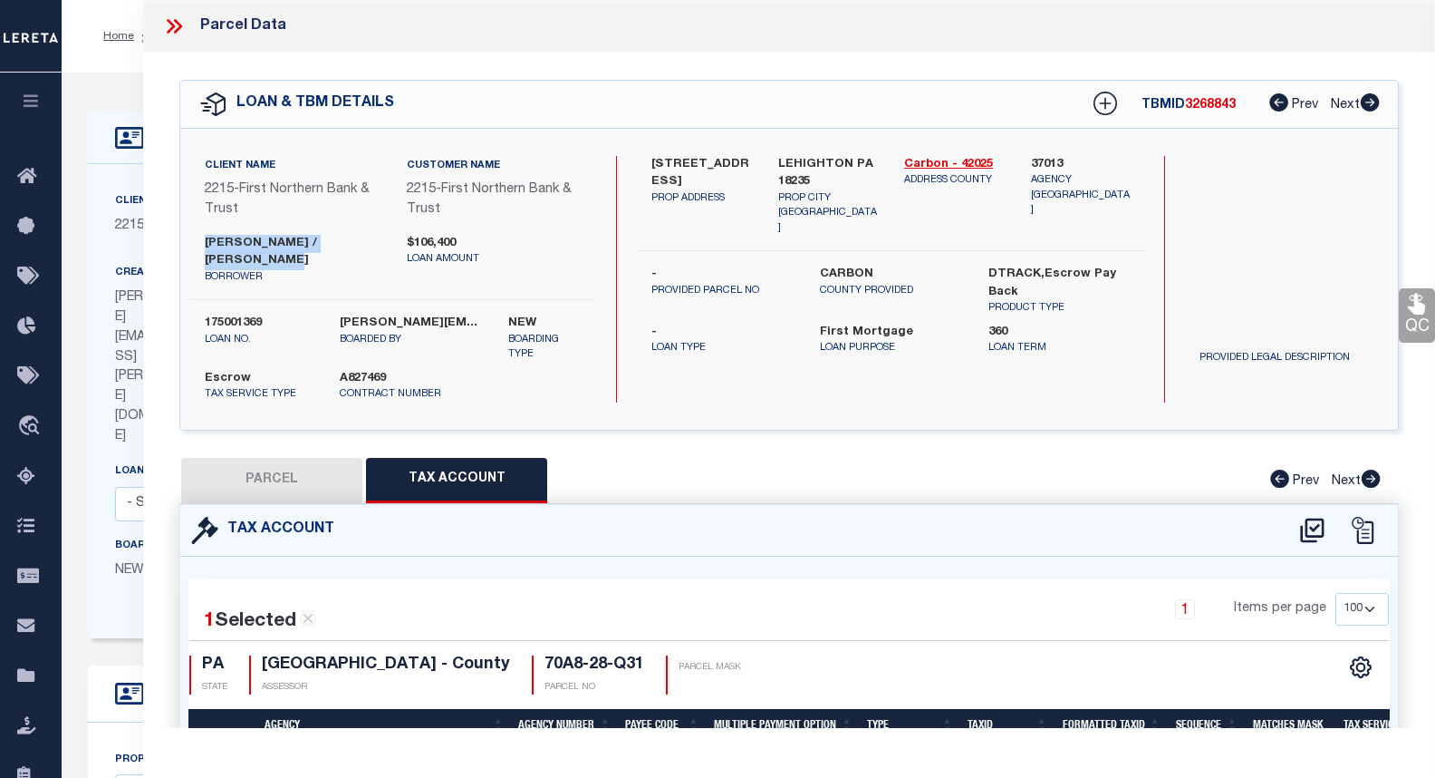
click at [185, 244] on div "NATALIE SMITH / DARCY CARUSO borrower $106,400 loan amount" at bounding box center [393, 260] width 433 height 51
